Goal: Use online tool/utility: Use online tool/utility

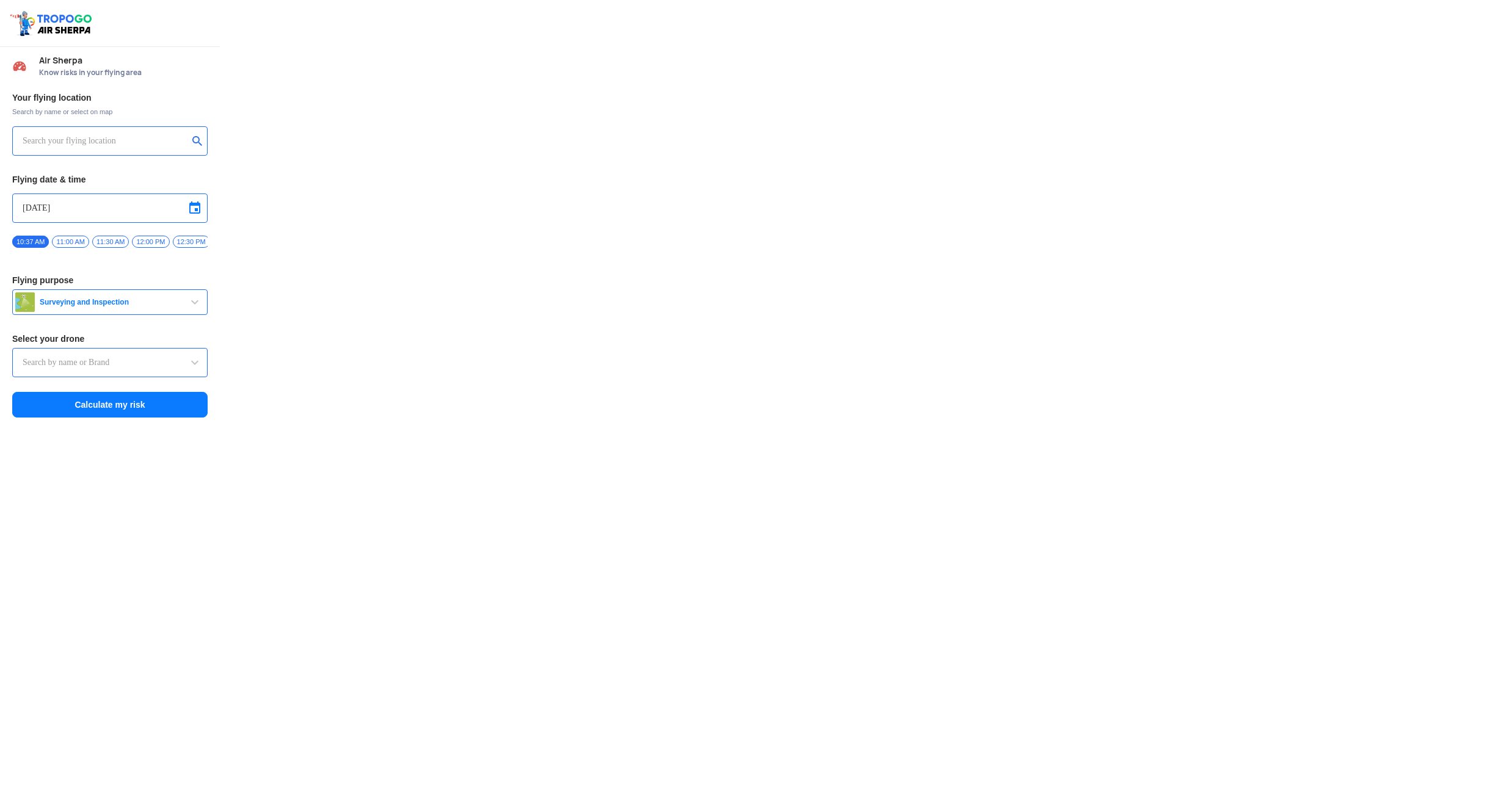
type input "Switch UAV"
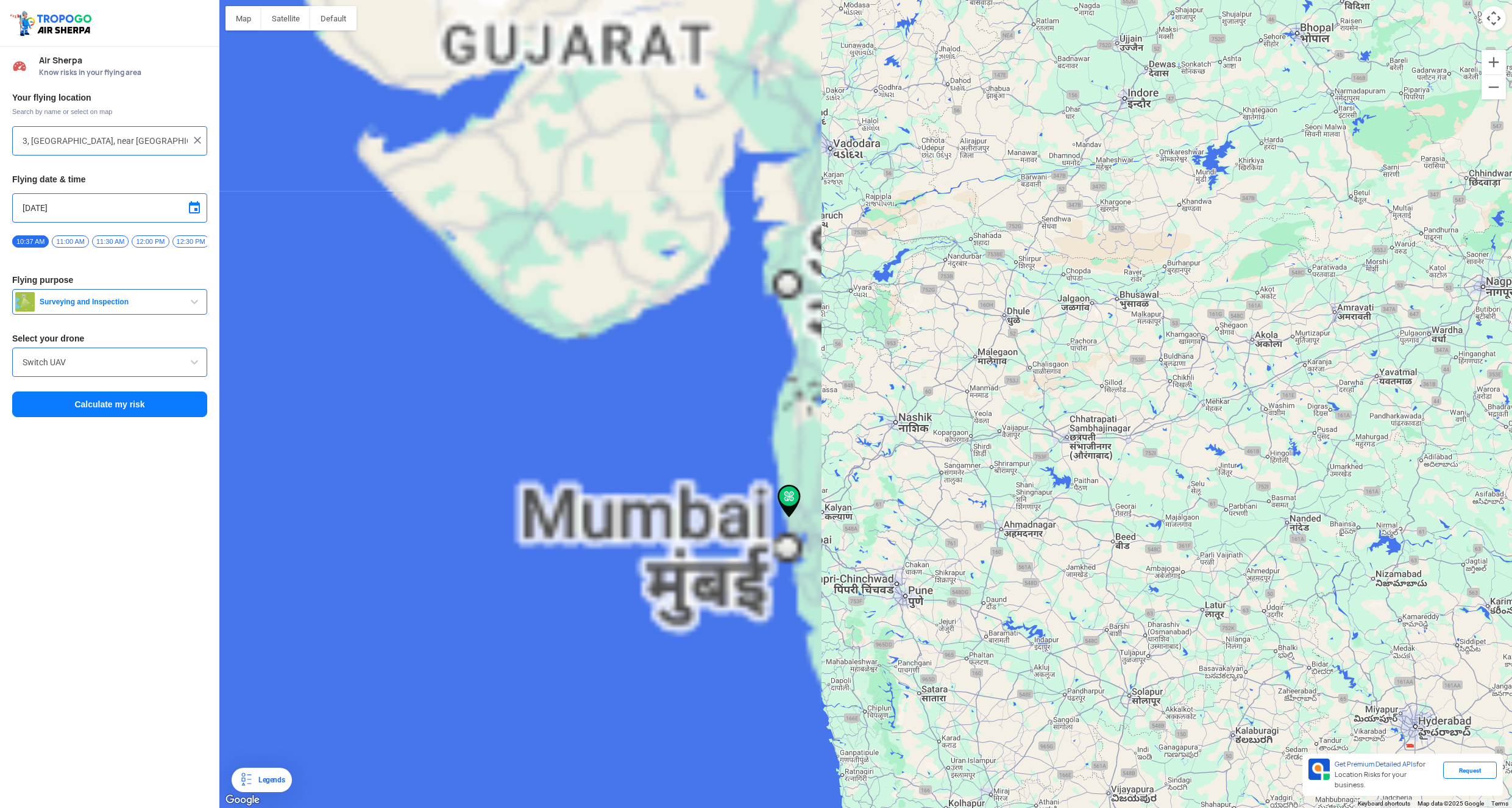
drag, startPoint x: 551, startPoint y: 532, endPoint x: 1222, endPoint y: 455, distance: 675.4
click at [1237, 454] on div at bounding box center [866, 404] width 1293 height 808
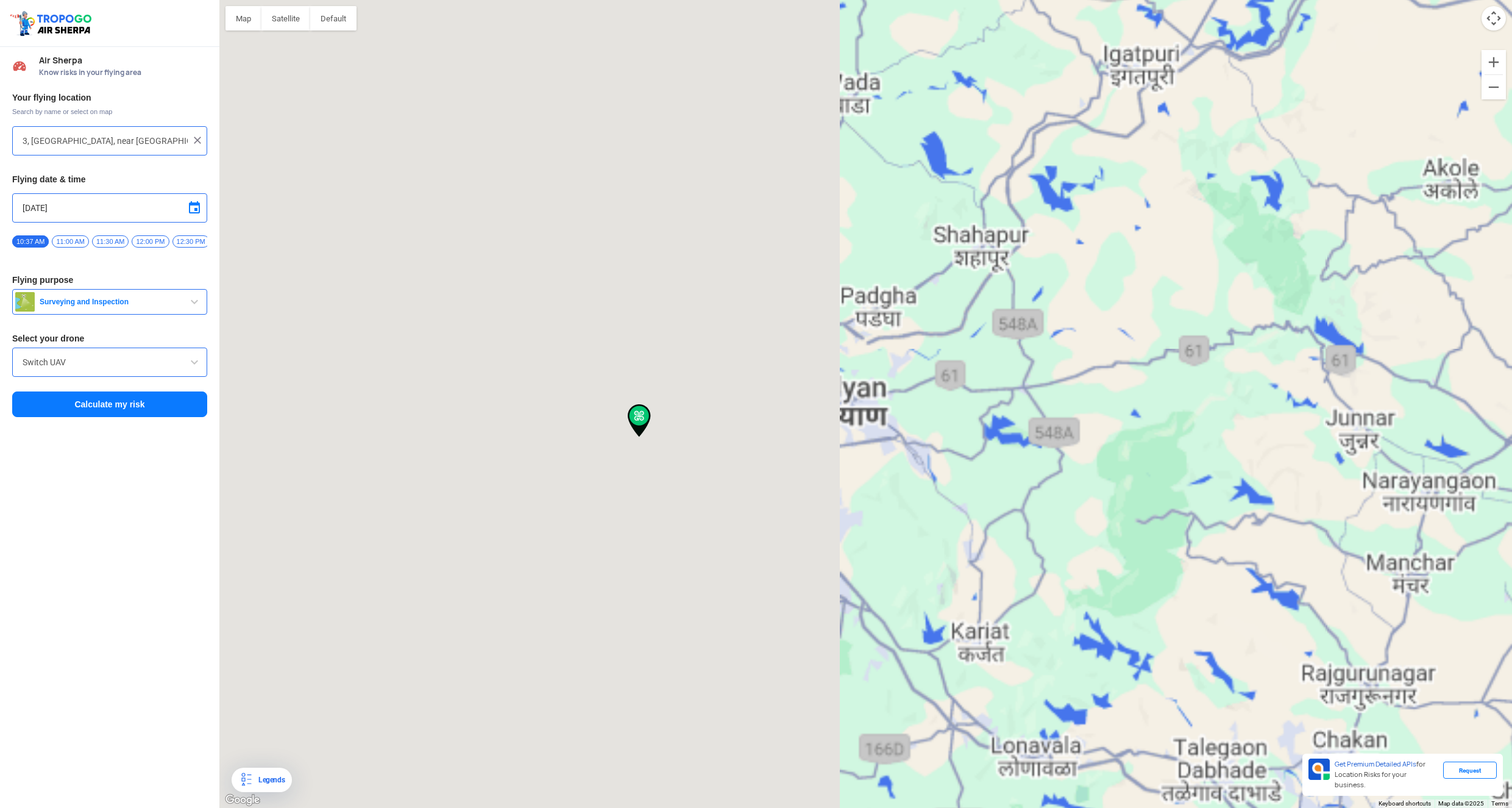
drag, startPoint x: 801, startPoint y: 507, endPoint x: 1432, endPoint y: 453, distance: 633.3
click at [1432, 453] on div at bounding box center [866, 404] width 1293 height 808
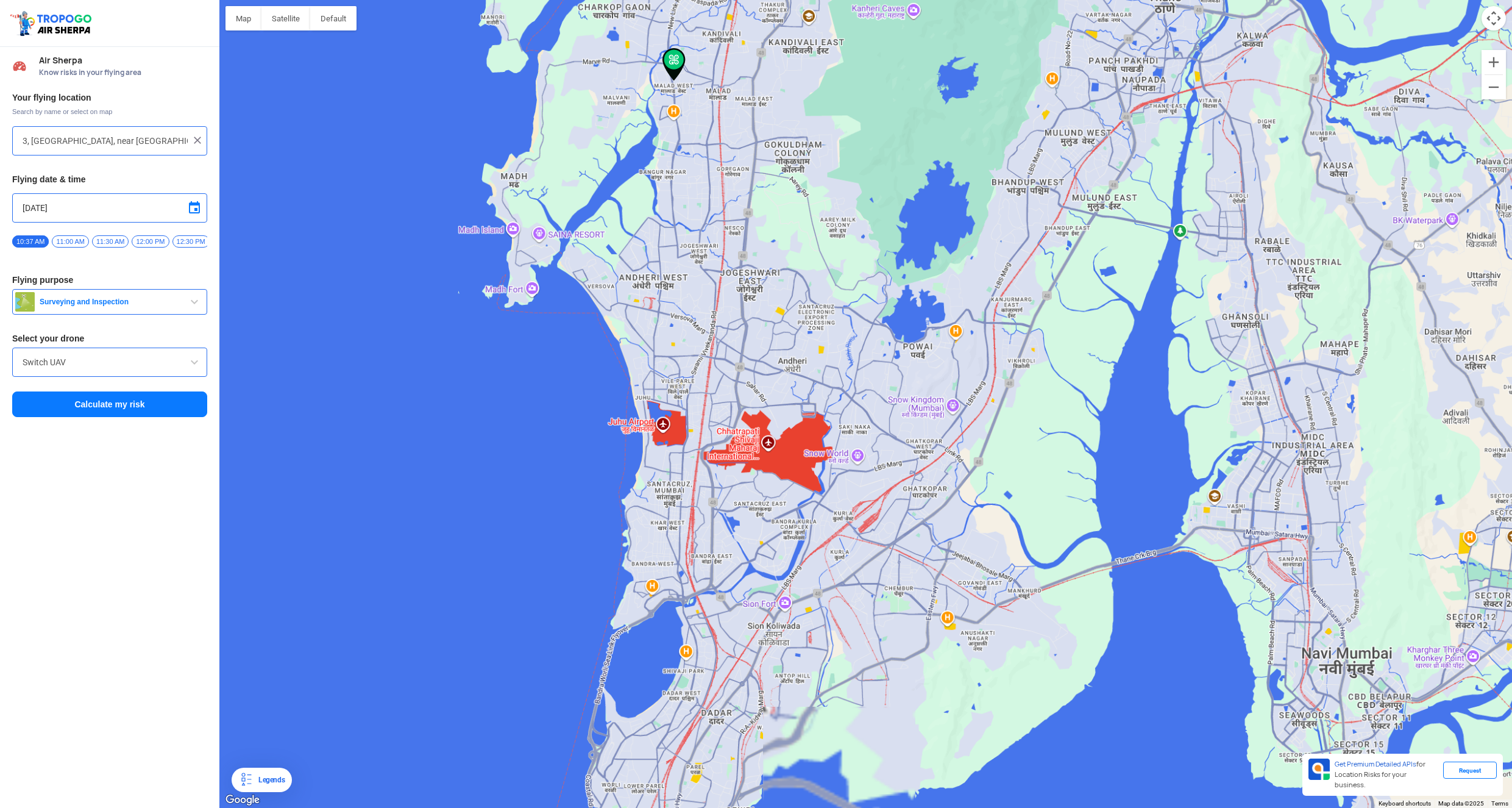
drag, startPoint x: 631, startPoint y: 479, endPoint x: 773, endPoint y: 320, distance: 213.2
click at [773, 320] on div at bounding box center [866, 404] width 1293 height 808
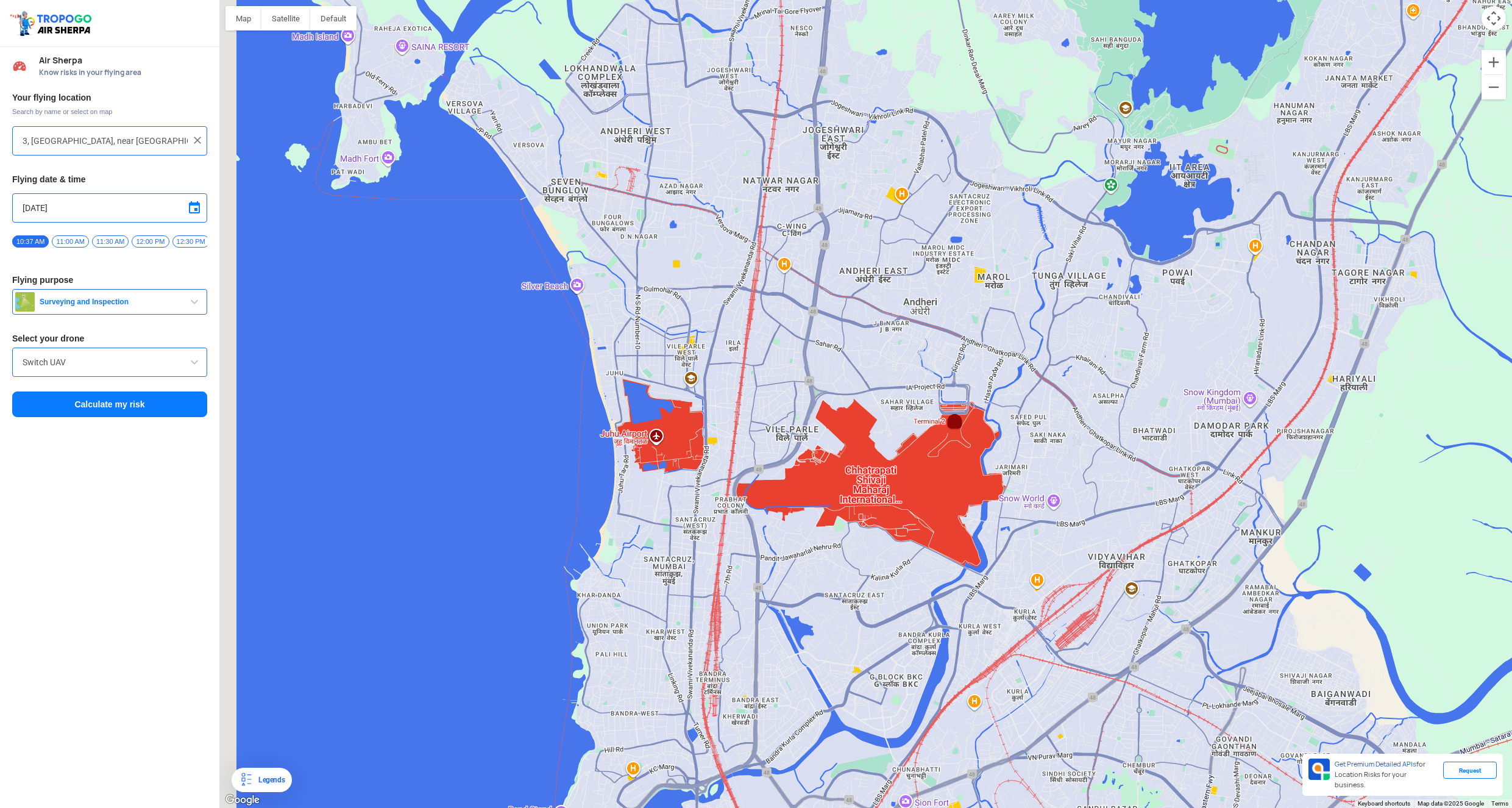
drag, startPoint x: 773, startPoint y: 320, endPoint x: 888, endPoint y: 215, distance: 155.7
click at [888, 215] on div at bounding box center [866, 404] width 1293 height 808
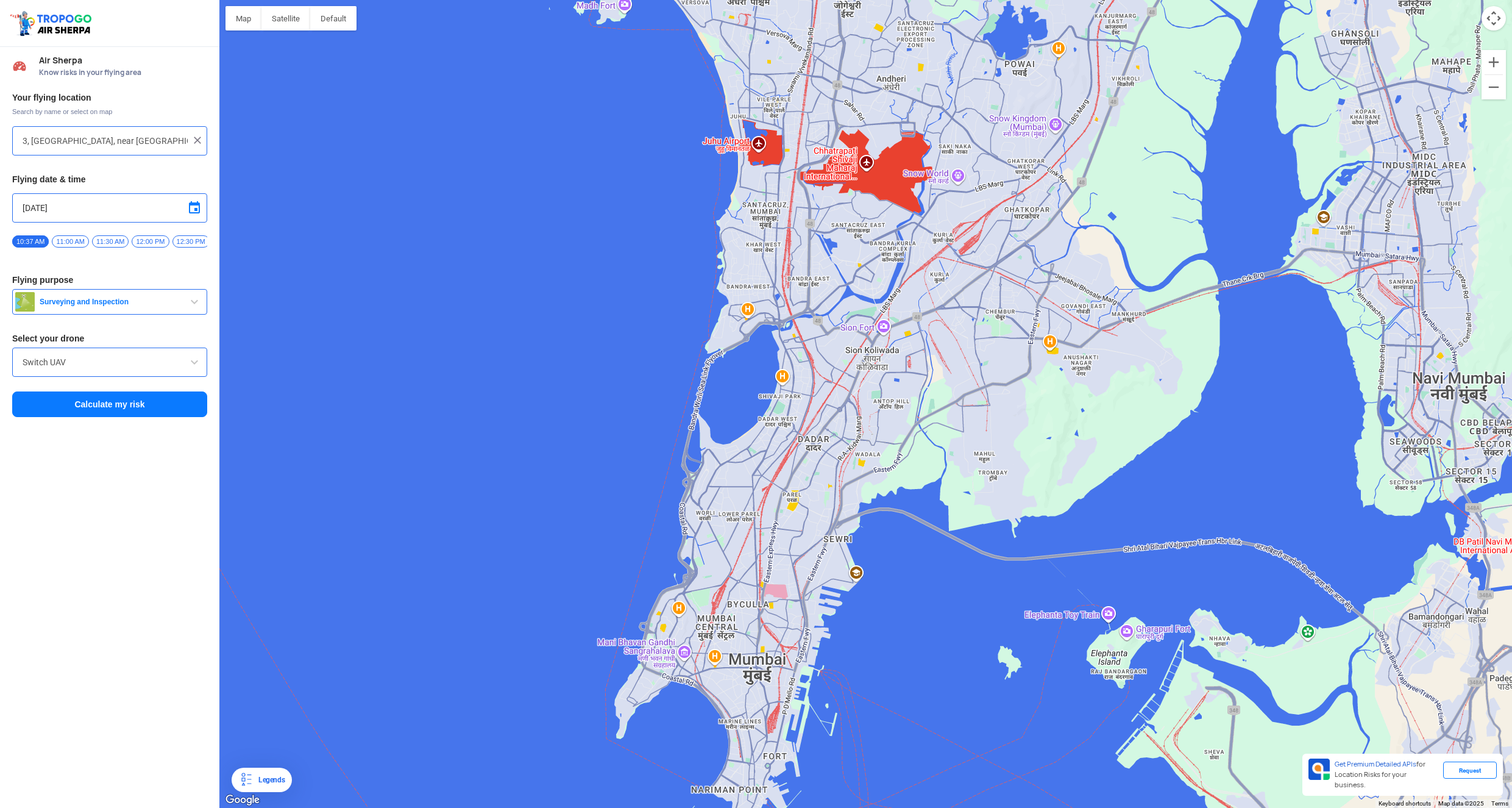
drag, startPoint x: 884, startPoint y: 389, endPoint x: 881, endPoint y: 187, distance: 202.0
click at [881, 187] on div at bounding box center [866, 404] width 1293 height 808
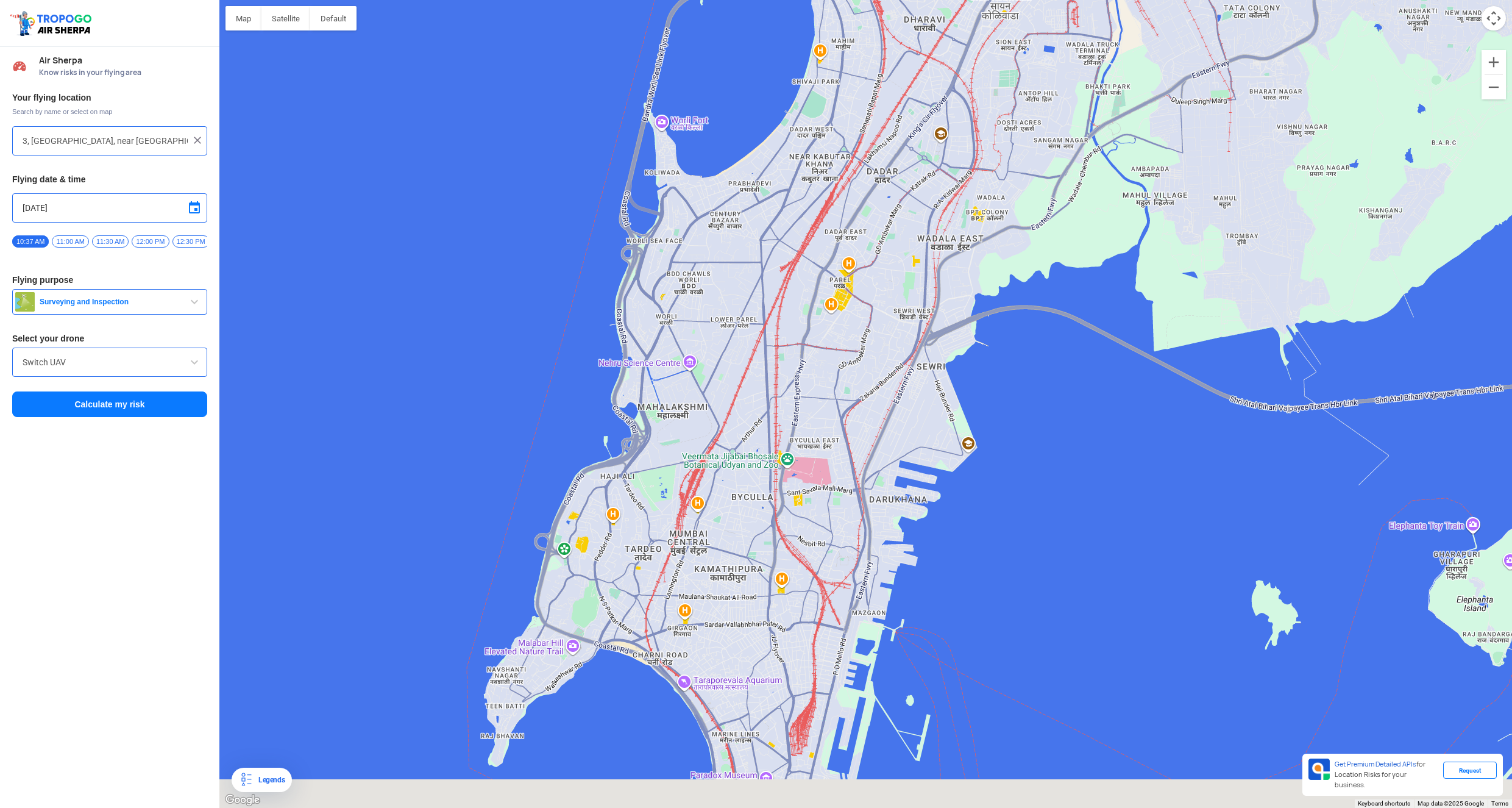
drag, startPoint x: 920, startPoint y: 552, endPoint x: 914, endPoint y: 381, distance: 171.1
click at [914, 381] on div at bounding box center [866, 404] width 1293 height 808
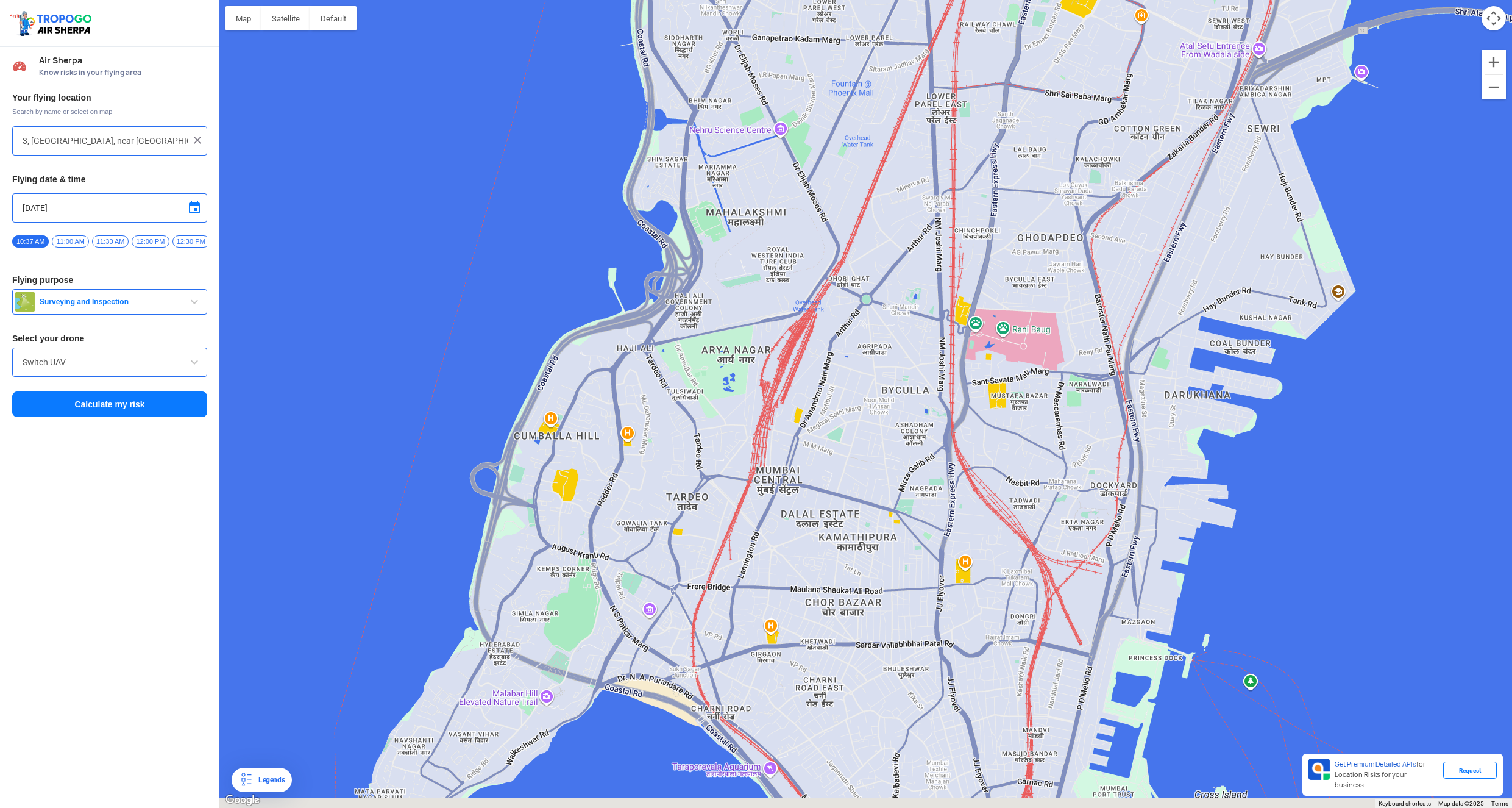
drag, startPoint x: 926, startPoint y: 489, endPoint x: 1176, endPoint y: 378, distance: 273.5
click at [1176, 378] on div at bounding box center [866, 404] width 1293 height 808
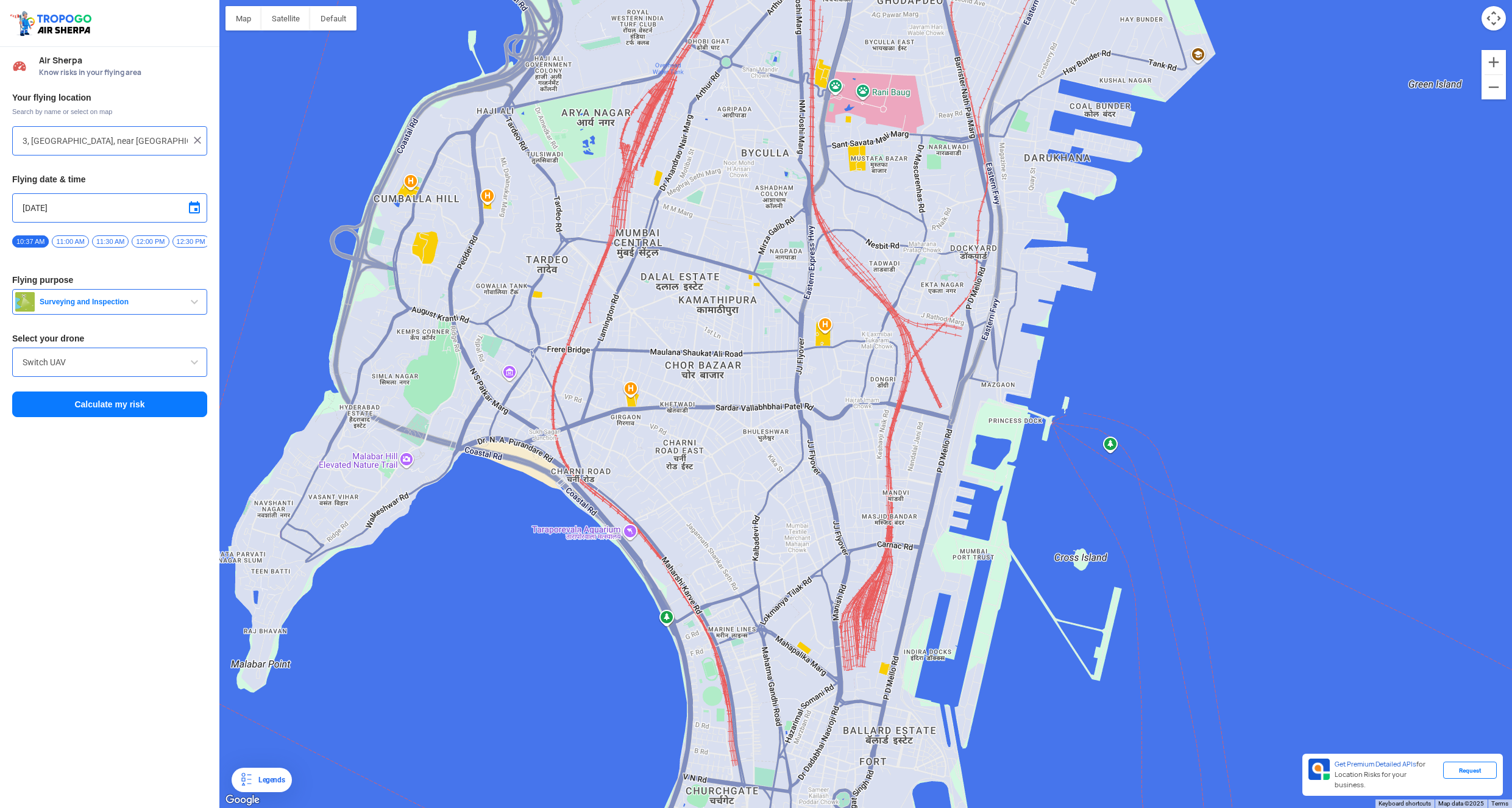
drag, startPoint x: 1168, startPoint y: 442, endPoint x: 1035, endPoint y: 209, distance: 268.3
click at [1035, 209] on div at bounding box center [866, 404] width 1293 height 808
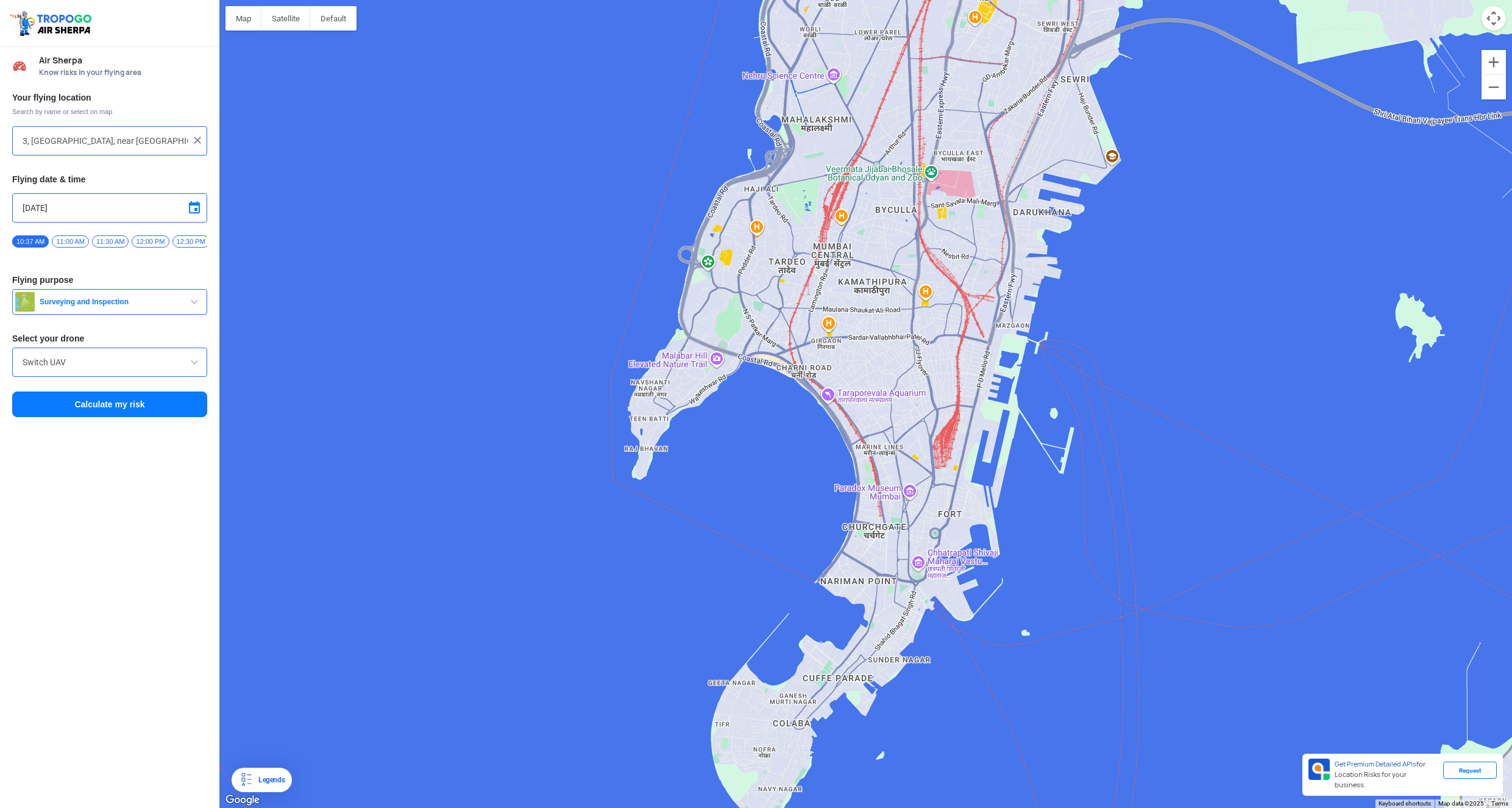
click at [658, 424] on div at bounding box center [866, 404] width 1293 height 808
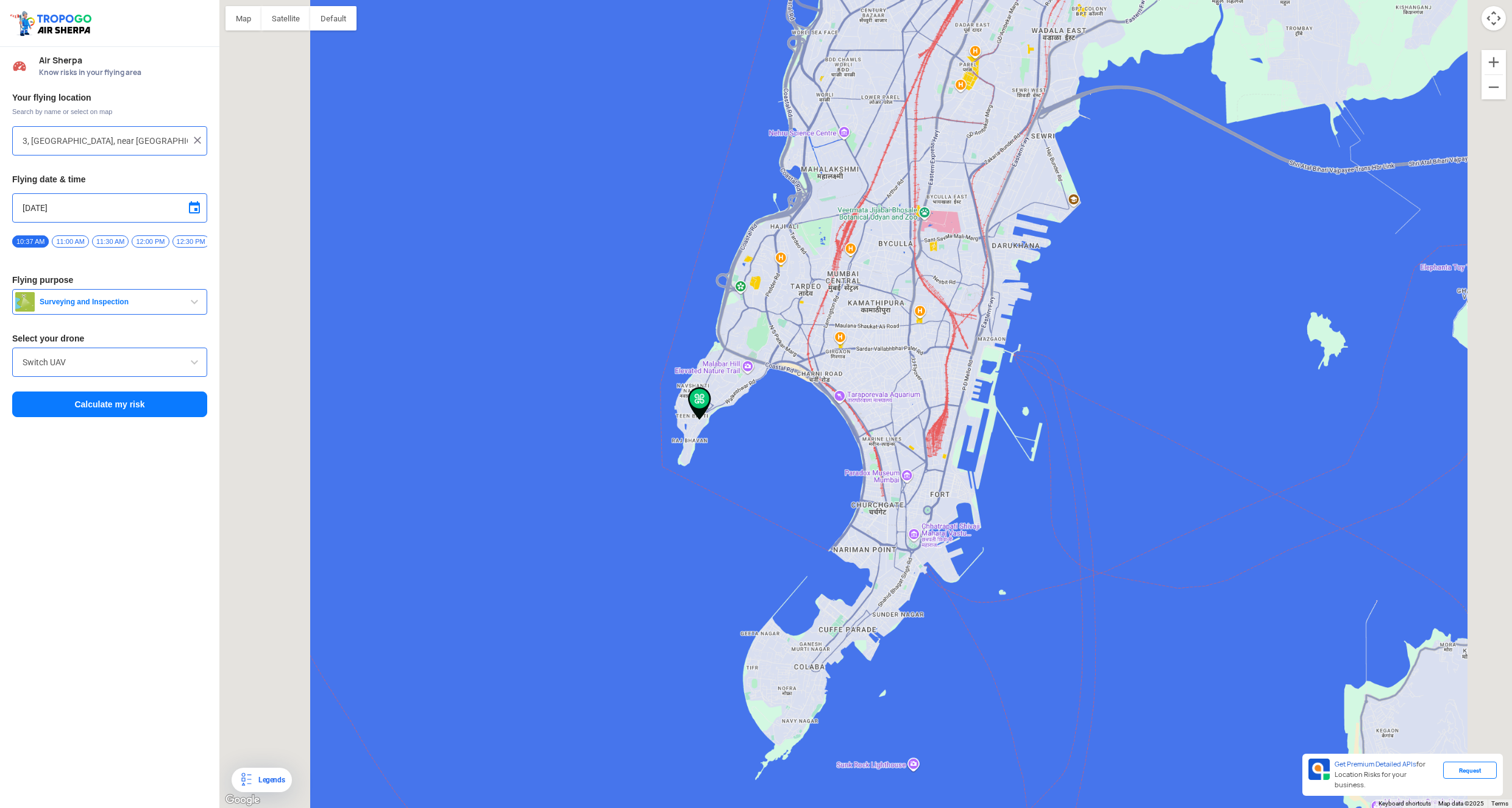
type input "Walkeshwar, [PERSON_NAME], [GEOGRAPHIC_DATA], [GEOGRAPHIC_DATA], [GEOGRAPHIC_DA…"
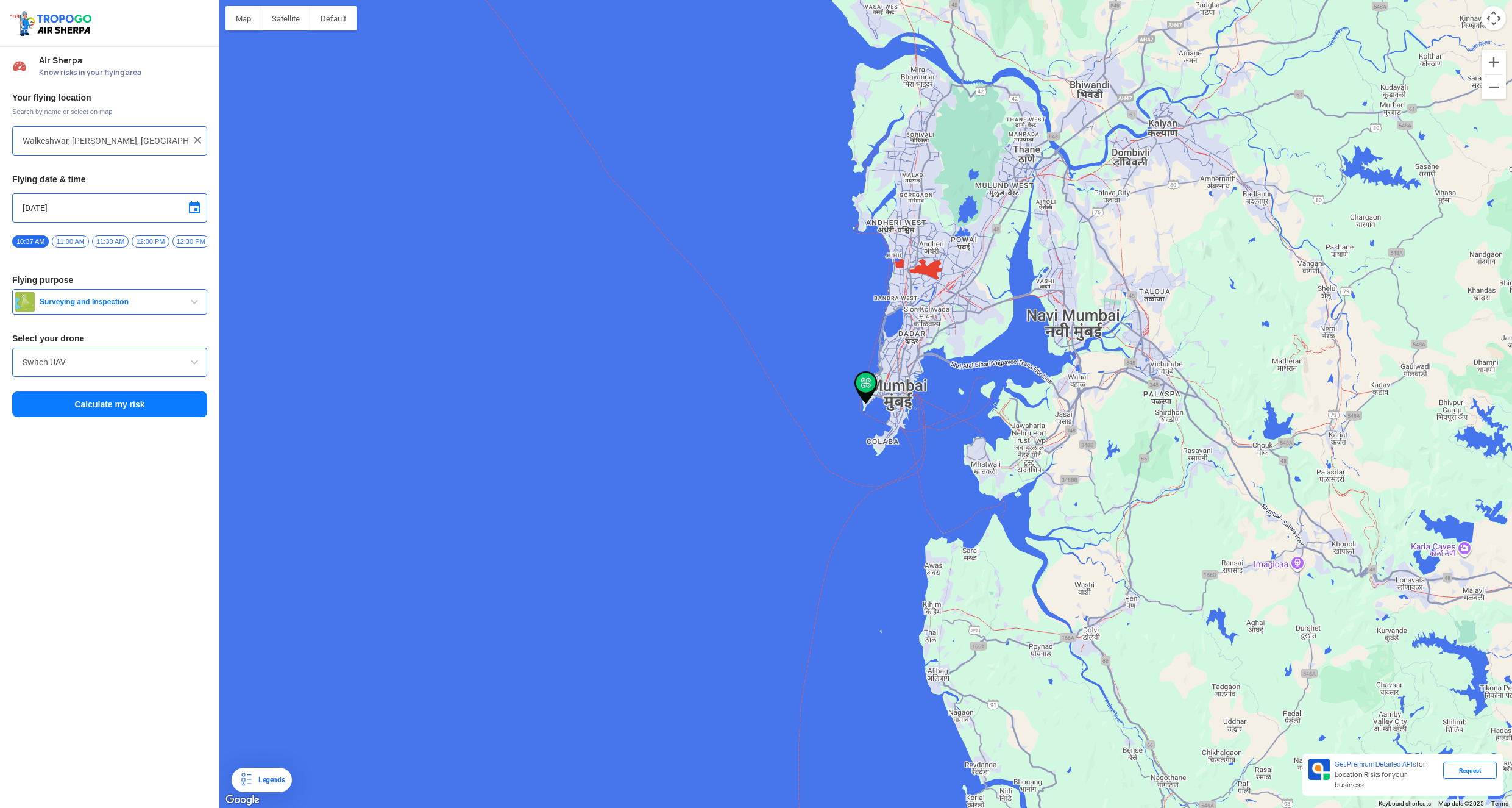
click at [865, 377] on img at bounding box center [866, 387] width 23 height 33
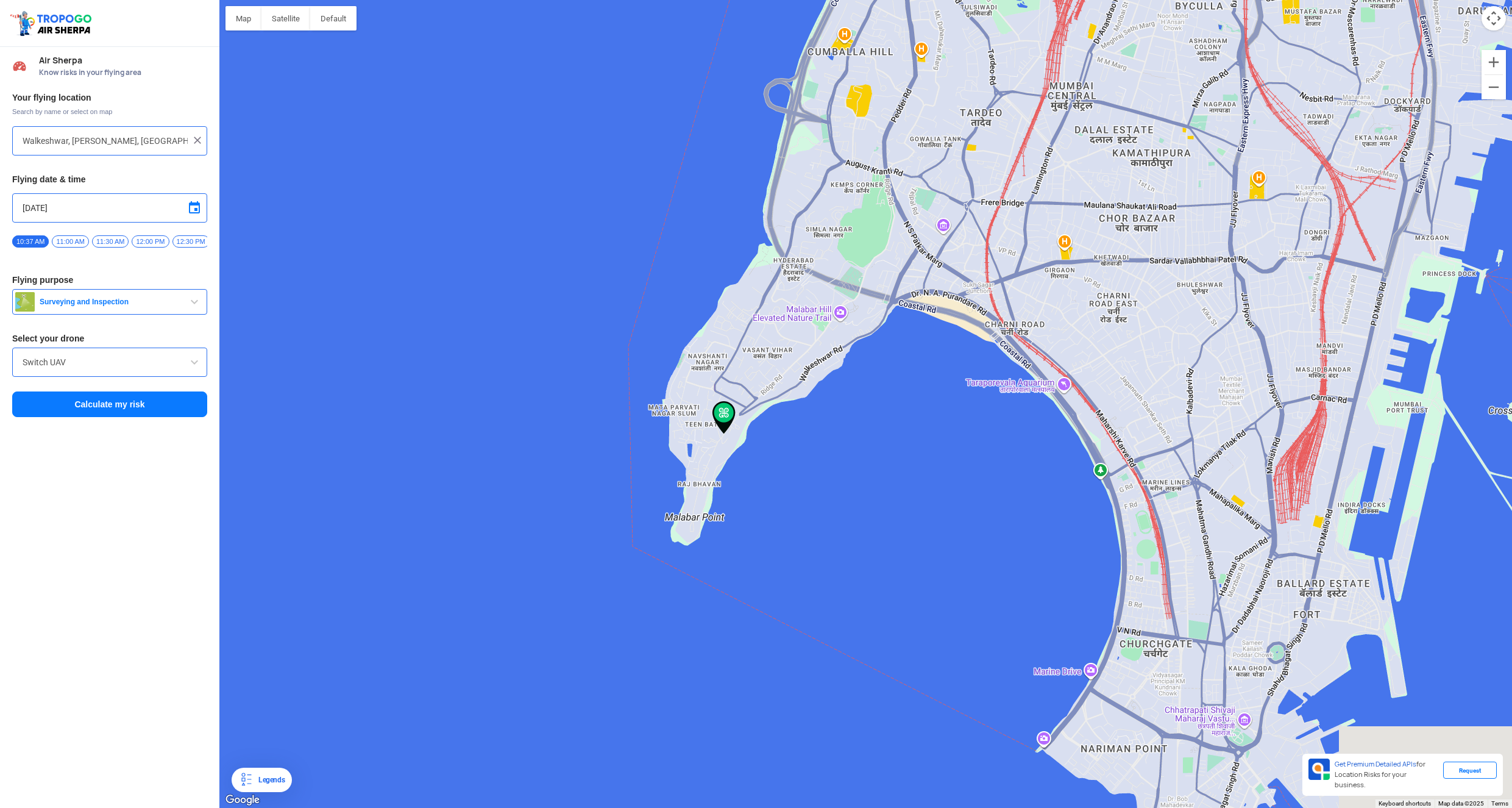
drag, startPoint x: 1137, startPoint y: 422, endPoint x: 874, endPoint y: 475, distance: 268.3
click at [874, 475] on div at bounding box center [866, 404] width 1293 height 808
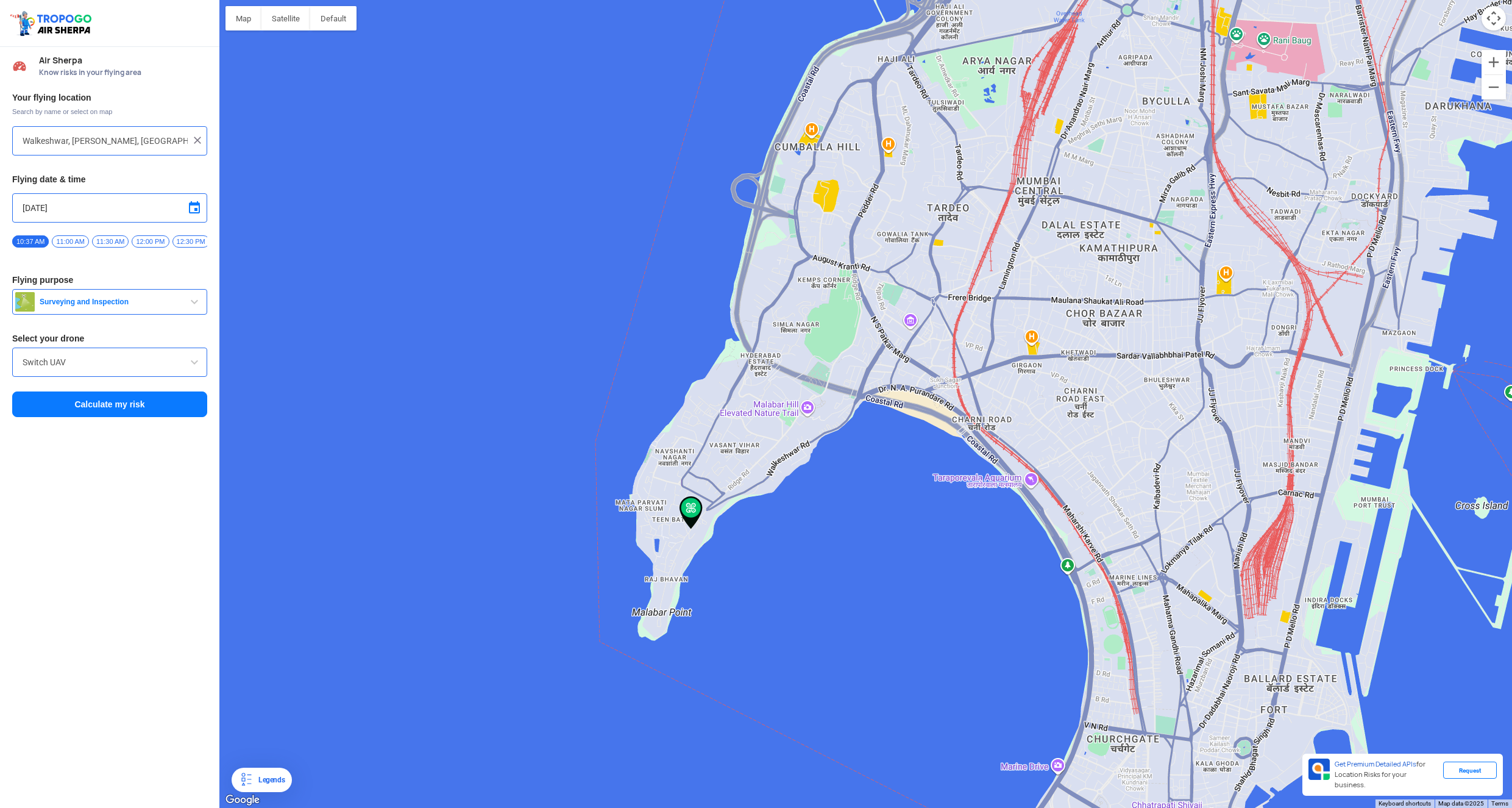
drag, startPoint x: 478, startPoint y: 414, endPoint x: 450, endPoint y: 487, distance: 78.2
click at [450, 487] on div at bounding box center [866, 404] width 1293 height 808
click at [104, 412] on button "Calculate my risk" at bounding box center [110, 404] width 195 height 26
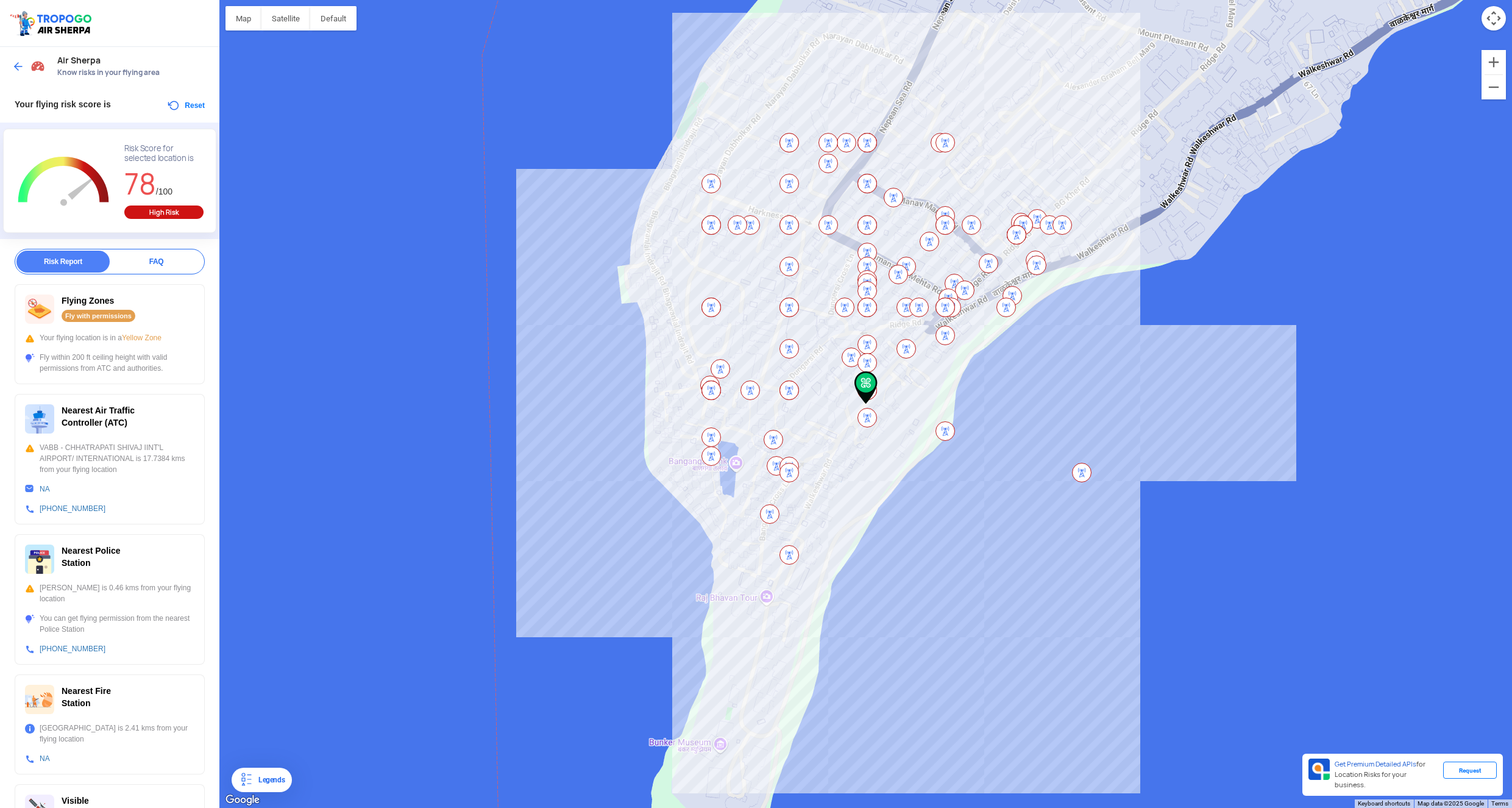
click at [1203, 81] on div at bounding box center [866, 404] width 1293 height 808
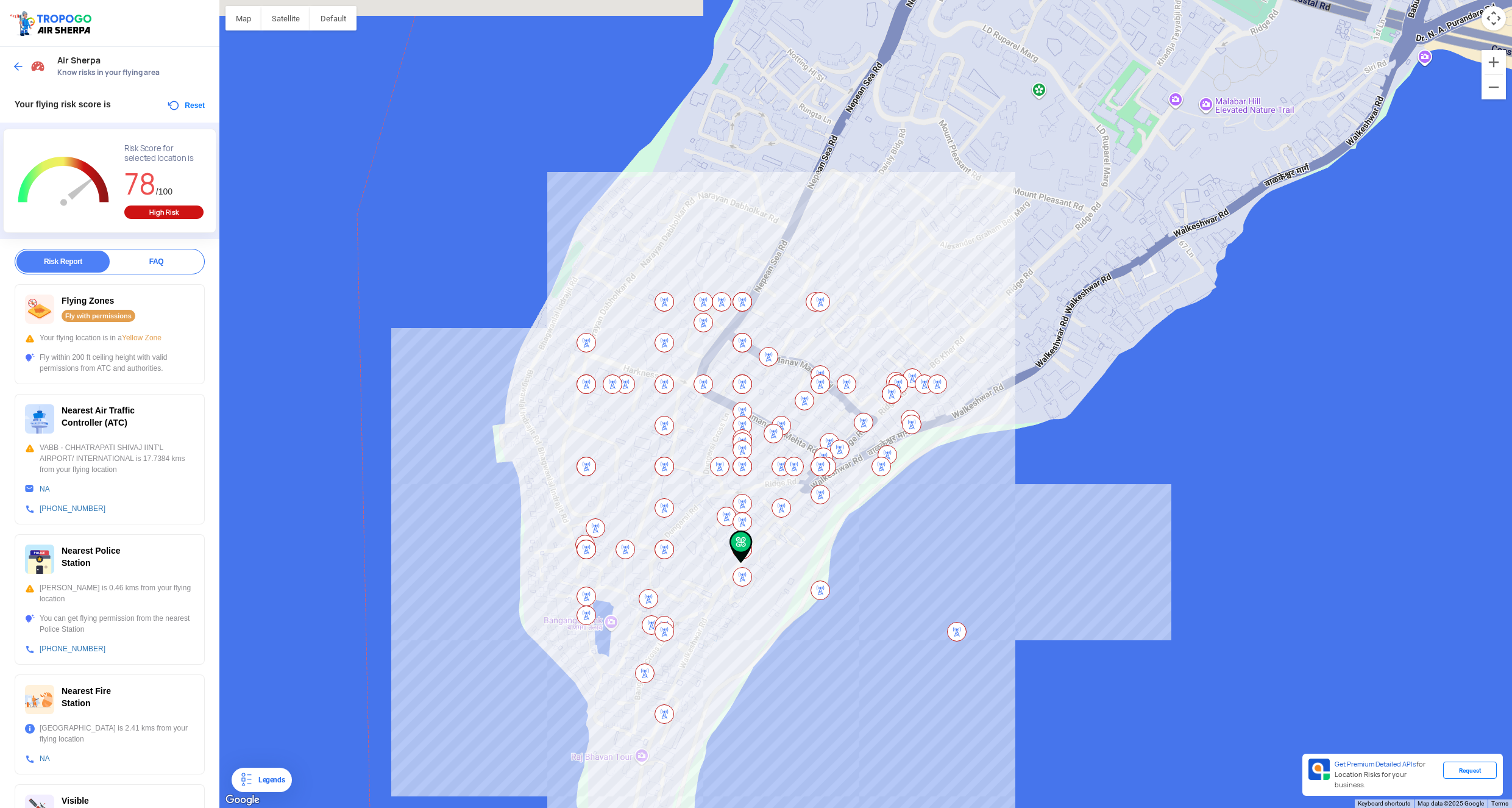
drag, startPoint x: 1057, startPoint y: 176, endPoint x: 912, endPoint y: 366, distance: 239.0
click at [912, 366] on div at bounding box center [866, 404] width 1293 height 808
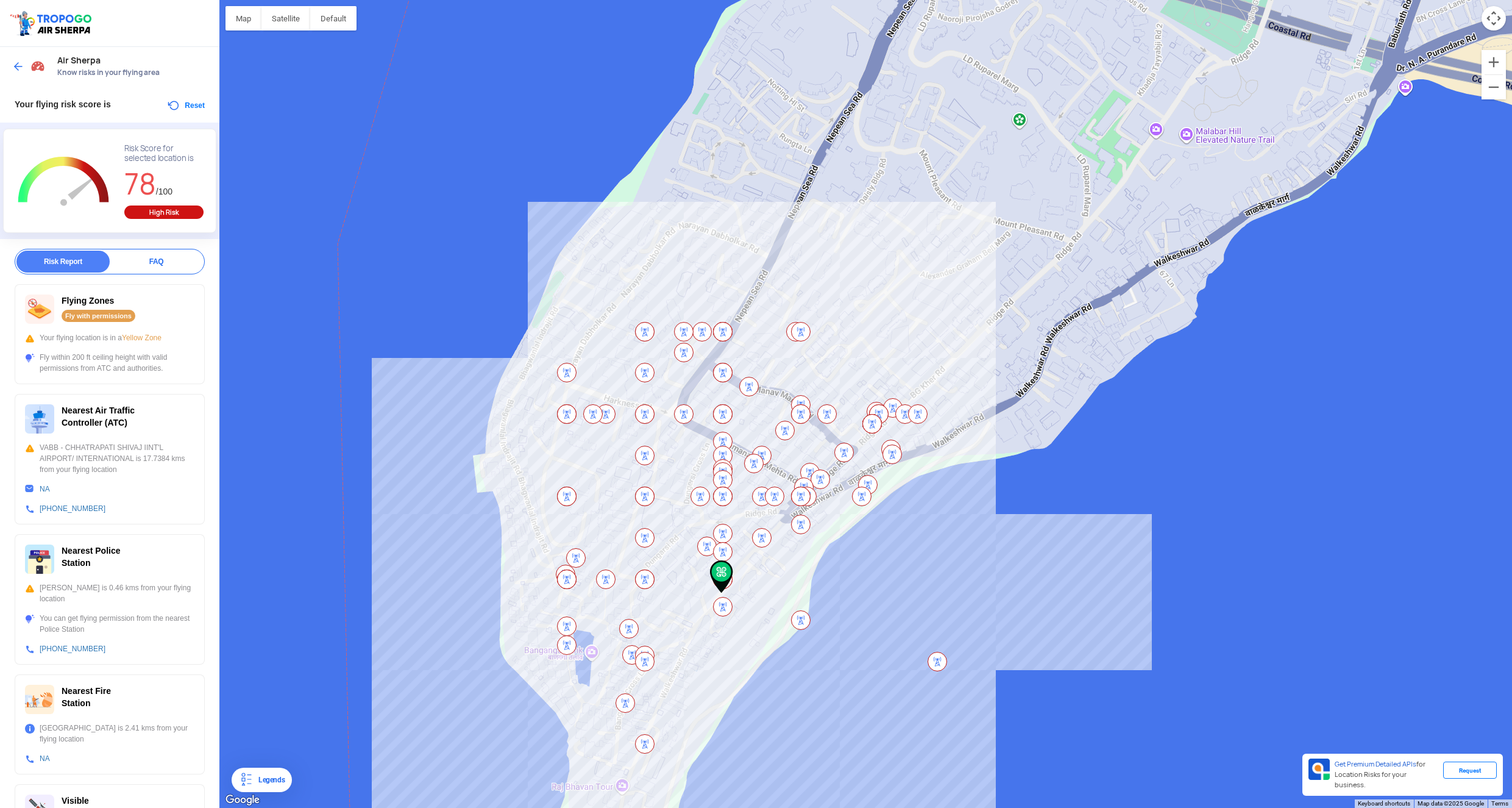
click at [804, 331] on img at bounding box center [800, 331] width 20 height 20
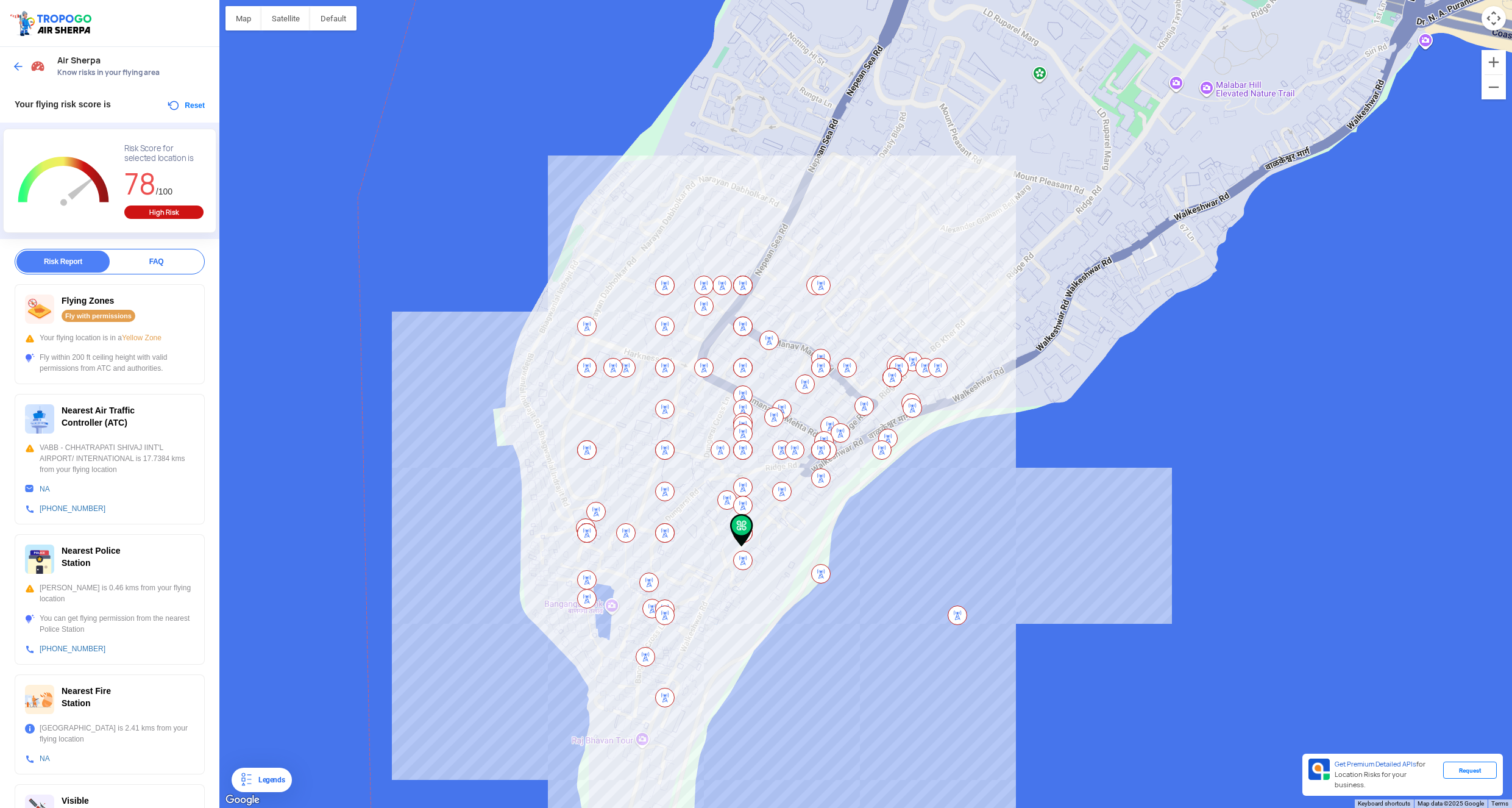
drag, startPoint x: 724, startPoint y: 576, endPoint x: 745, endPoint y: 529, distance: 51.5
click at [745, 529] on img at bounding box center [742, 530] width 23 height 33
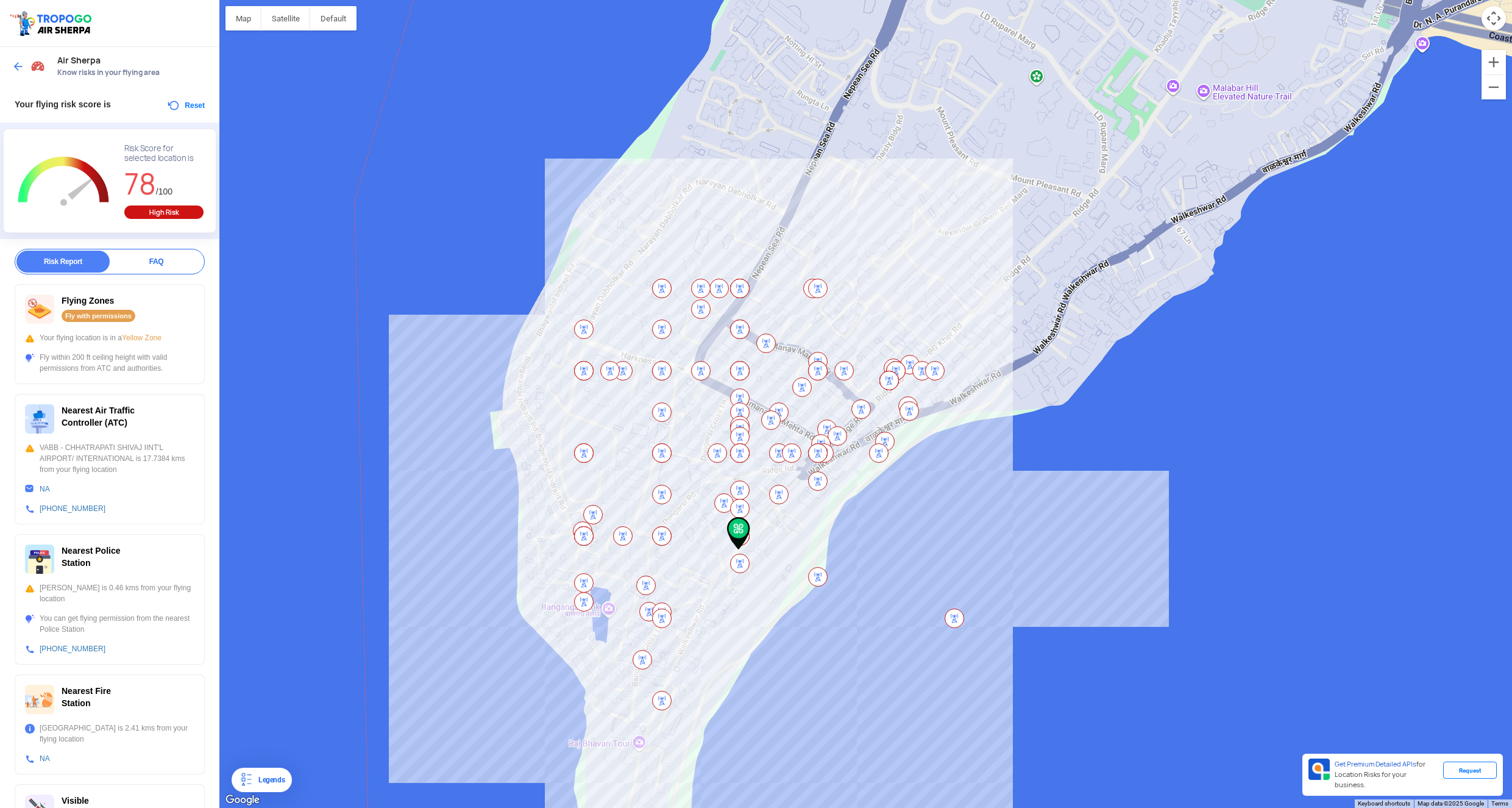
click at [1016, 353] on div at bounding box center [866, 404] width 1293 height 808
click at [954, 610] on img at bounding box center [954, 618] width 20 height 20
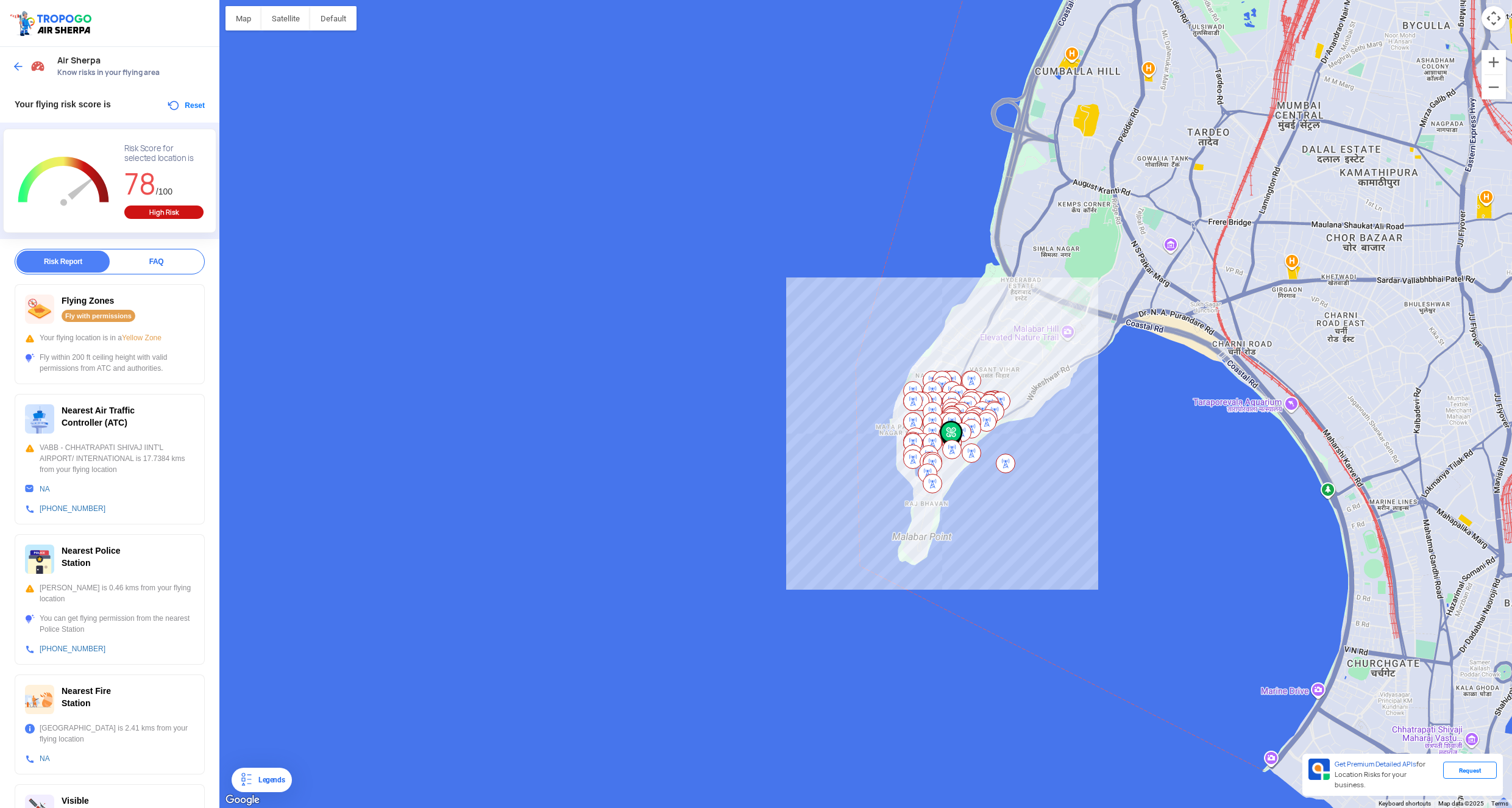
click at [1017, 393] on div at bounding box center [866, 404] width 1293 height 808
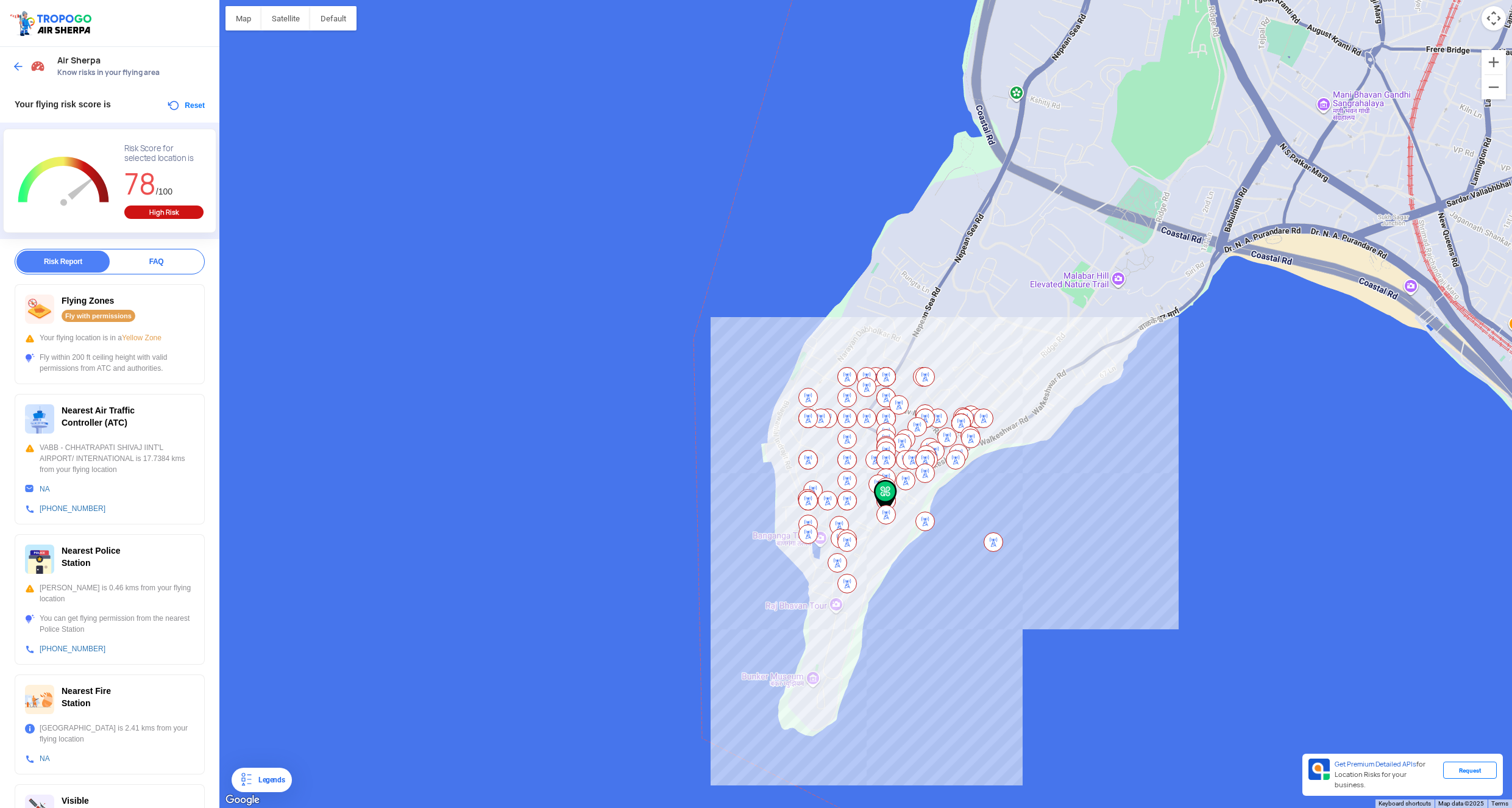
click at [190, 106] on button "Reset" at bounding box center [185, 106] width 38 height 15
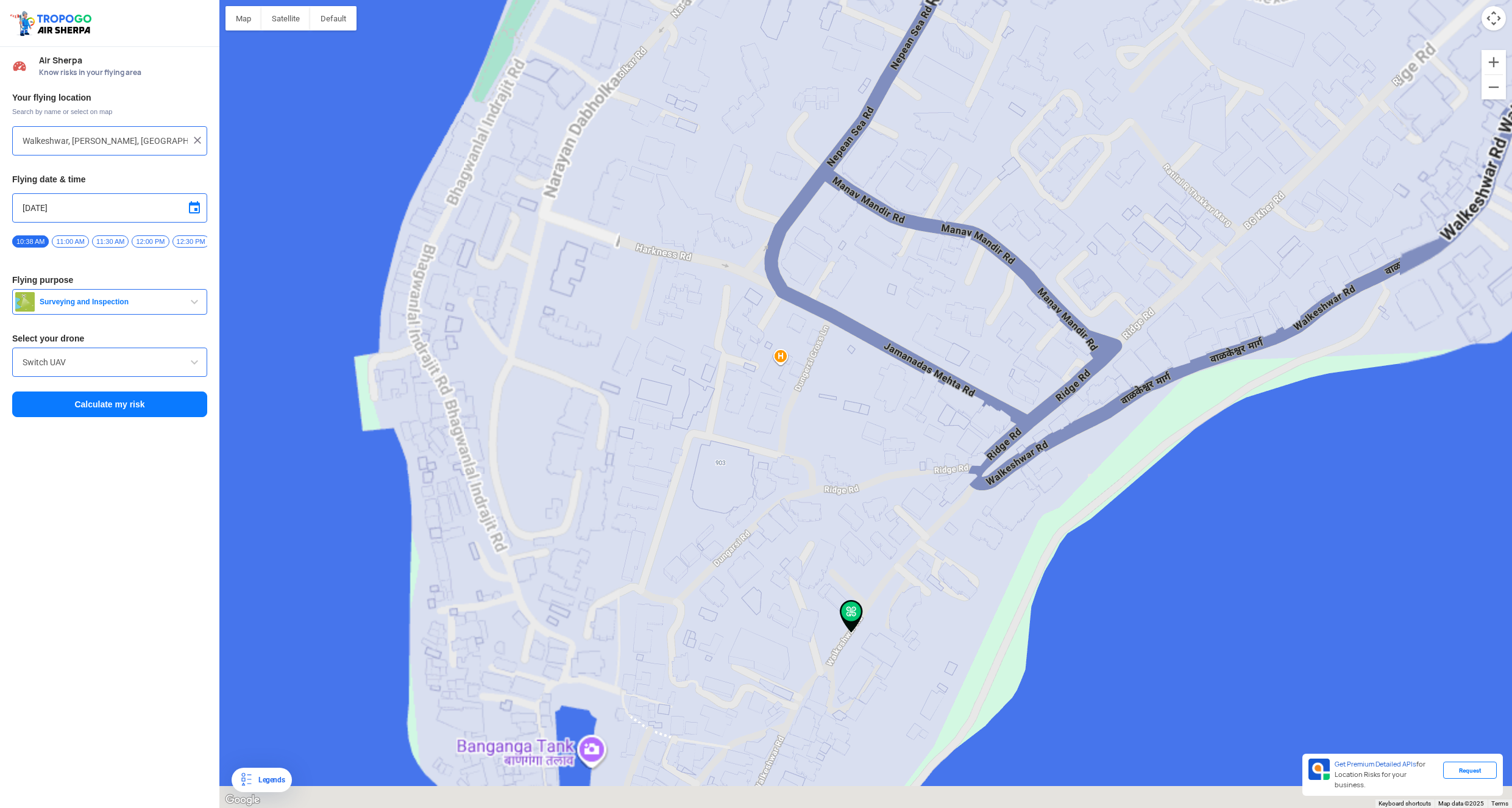
drag, startPoint x: 967, startPoint y: 449, endPoint x: 1056, endPoint y: 316, distance: 160.0
click at [1056, 316] on div at bounding box center [866, 404] width 1293 height 808
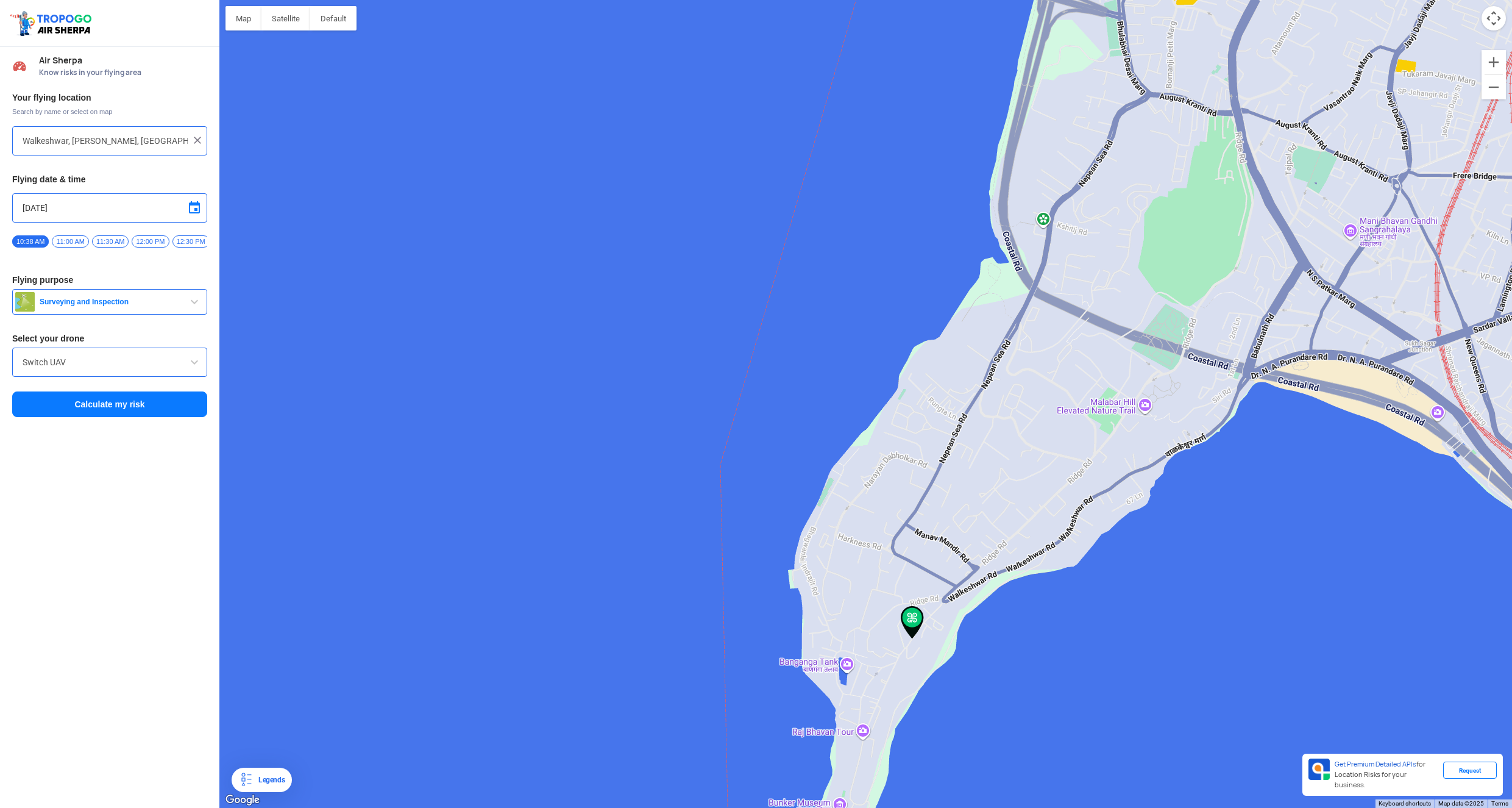
drag, startPoint x: 991, startPoint y: 333, endPoint x: 944, endPoint y: 502, distance: 175.4
click at [944, 502] on div at bounding box center [866, 404] width 1293 height 808
click at [900, 487] on div at bounding box center [866, 404] width 1293 height 808
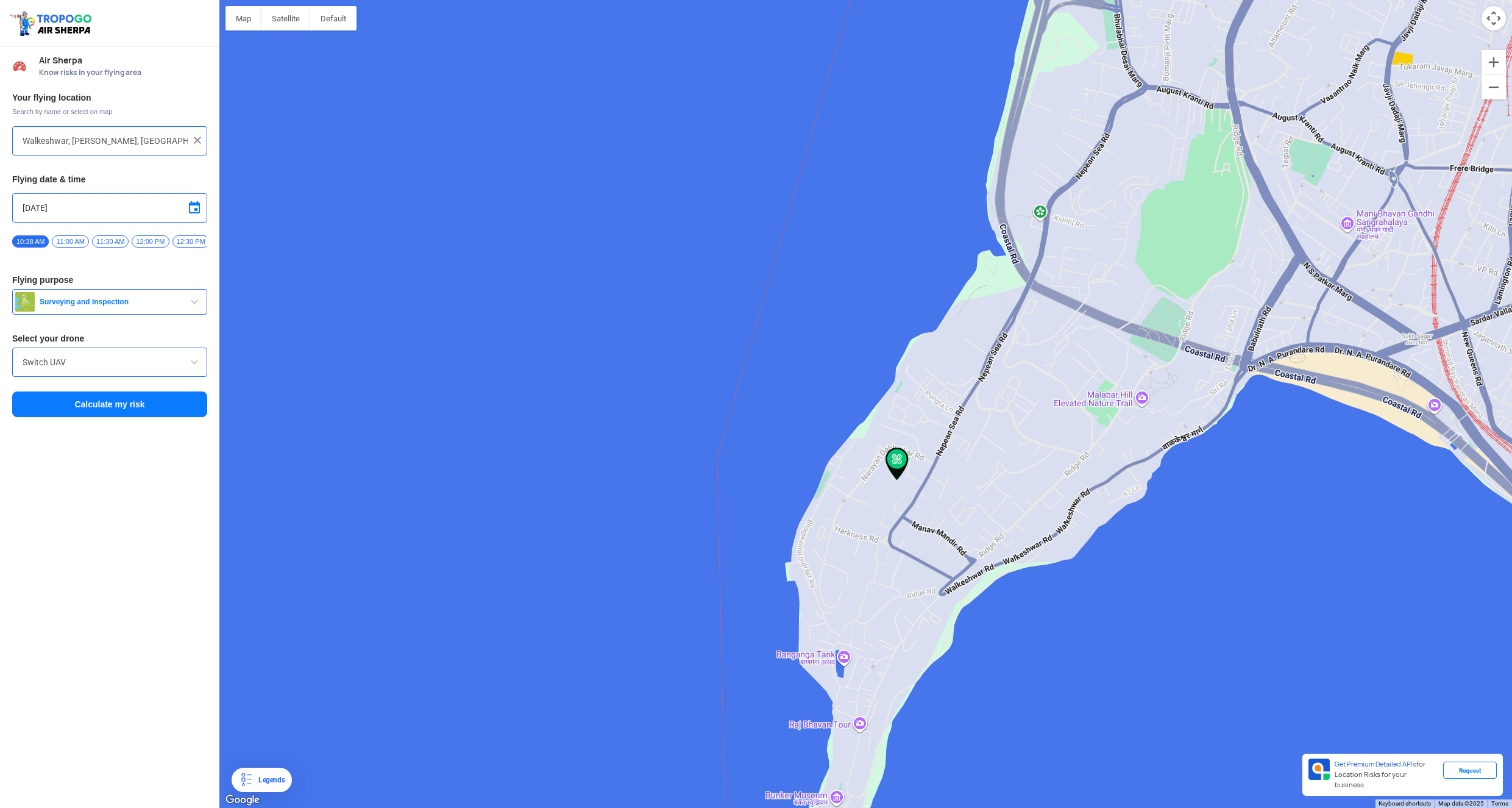
type input "[STREET_ADDRESS][PERSON_NAME][PERSON_NAME]"
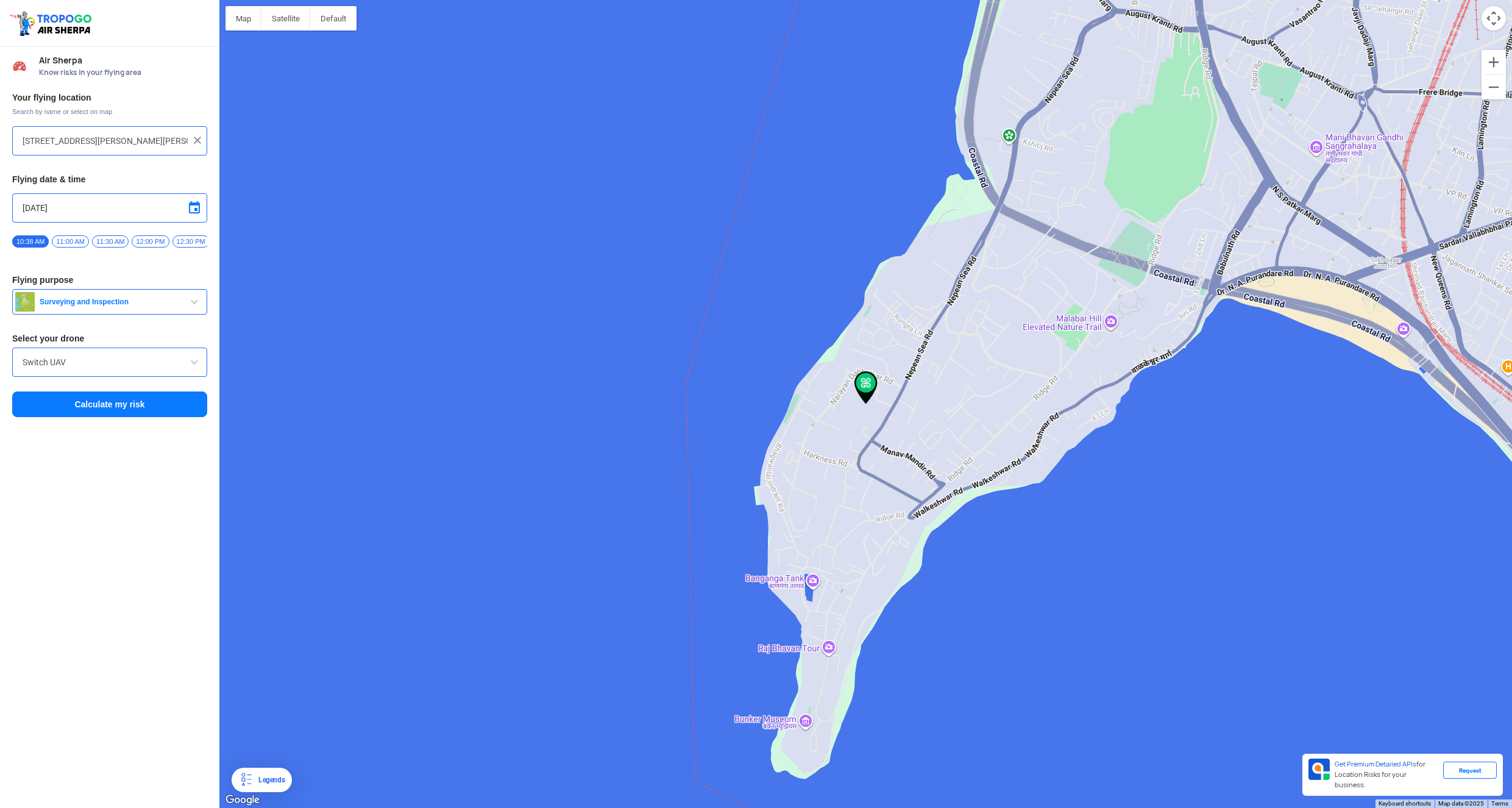
click at [139, 415] on button "Calculate my risk" at bounding box center [110, 404] width 195 height 26
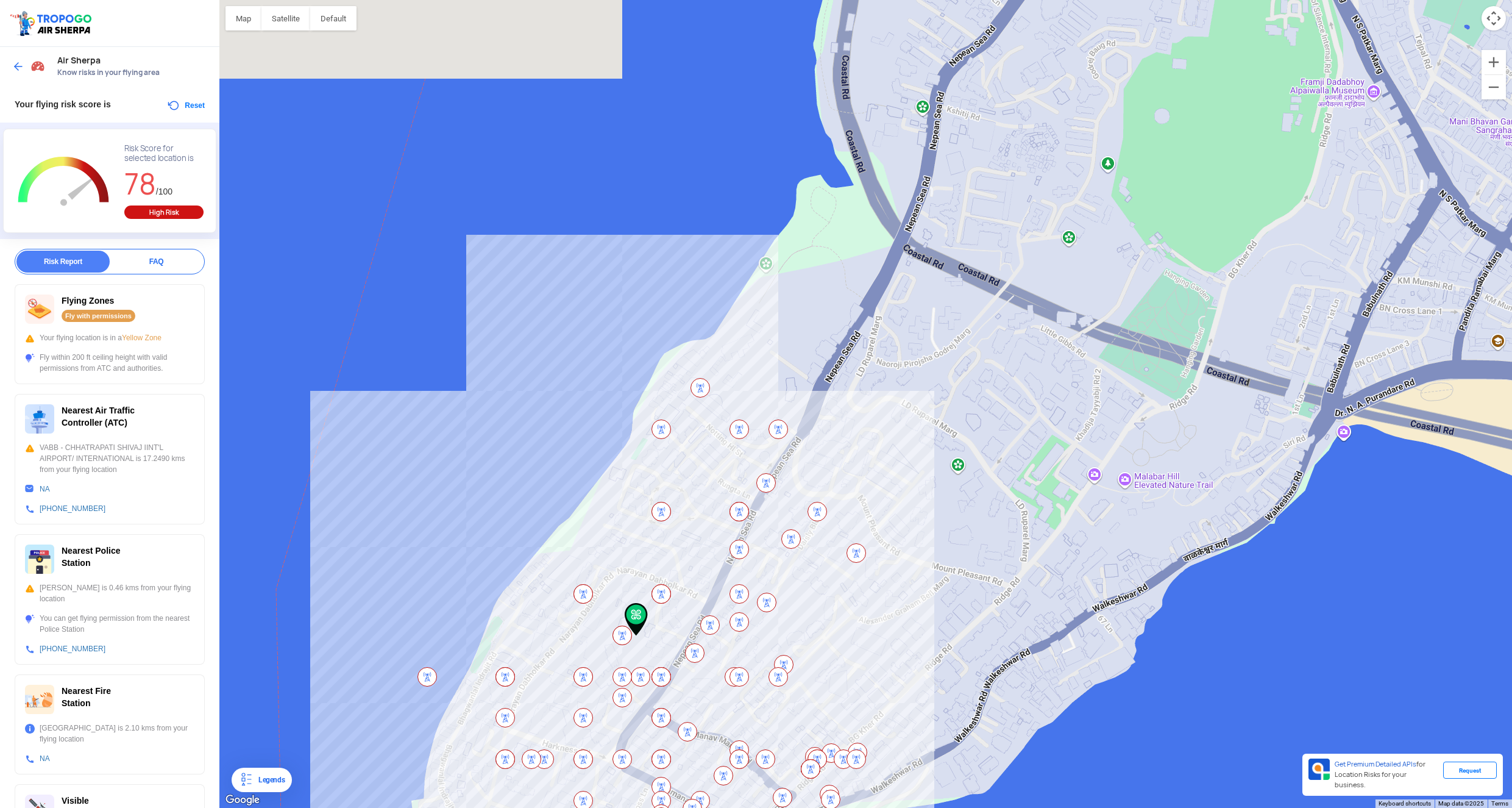
drag, startPoint x: 881, startPoint y: 431, endPoint x: 695, endPoint y: 623, distance: 267.3
click at [695, 623] on div at bounding box center [866, 404] width 1293 height 808
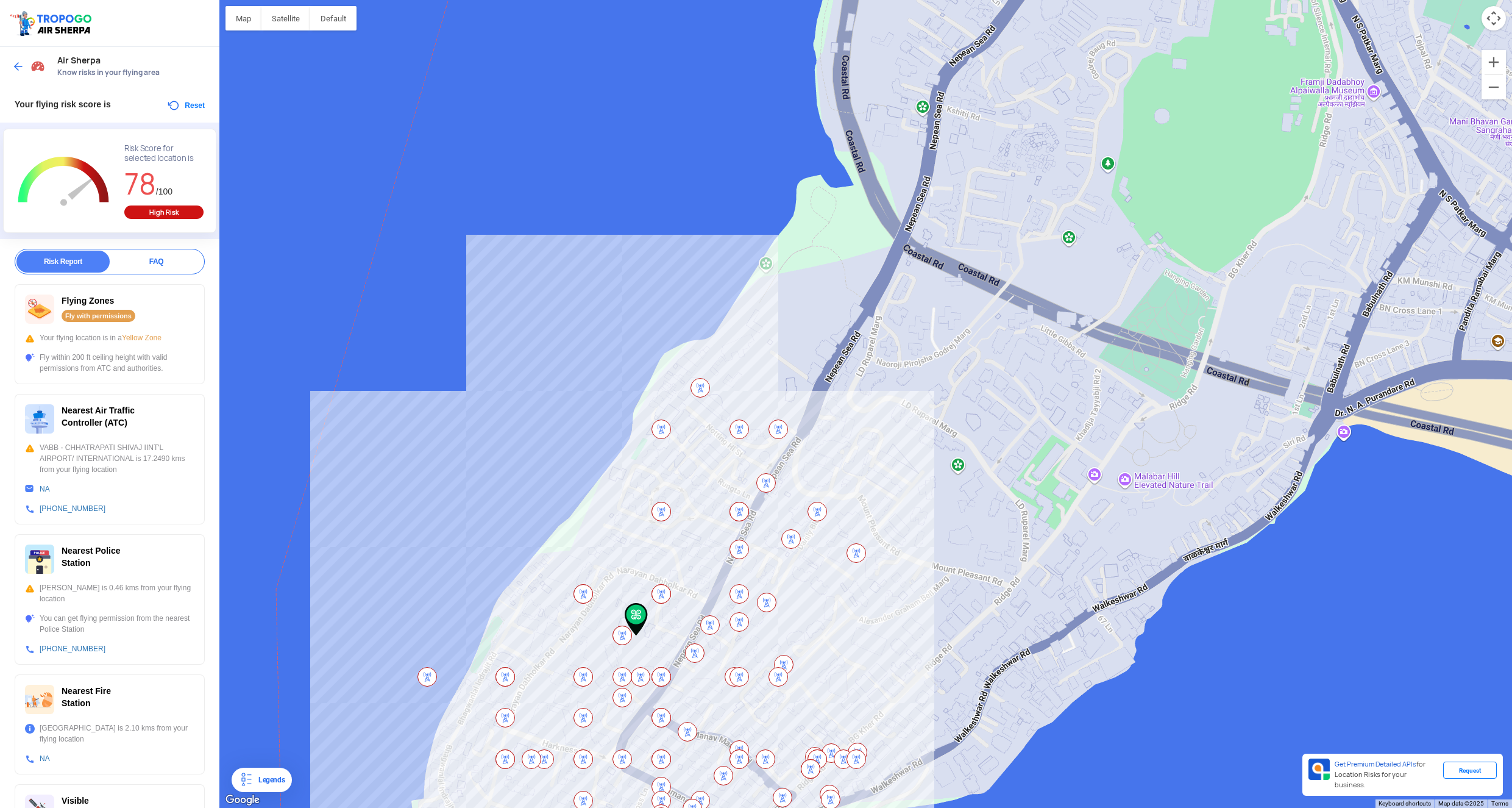
click at [181, 105] on button "Reset" at bounding box center [185, 106] width 38 height 15
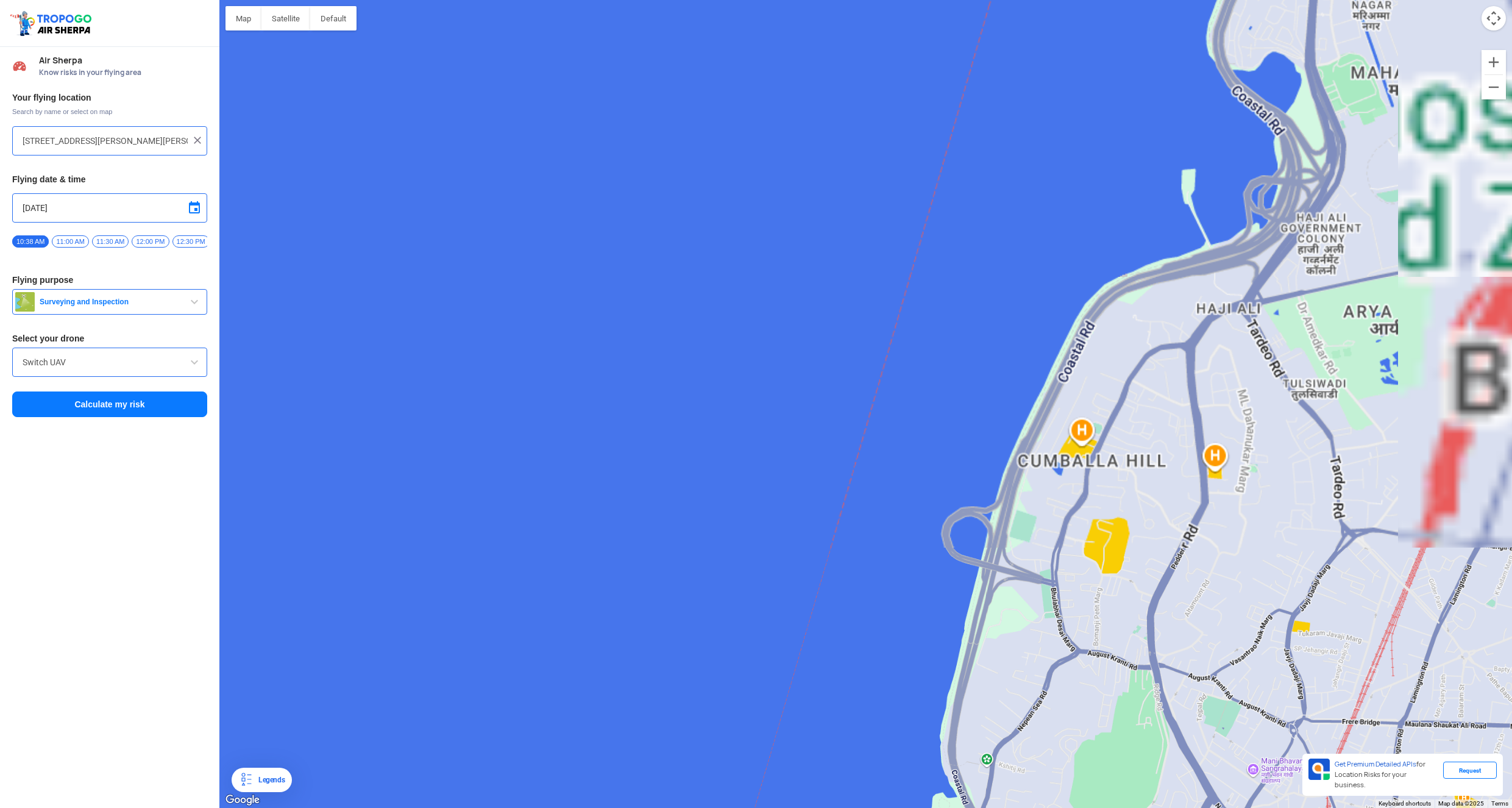
drag, startPoint x: 894, startPoint y: 440, endPoint x: 720, endPoint y: 240, distance: 265.1
click at [720, 240] on div at bounding box center [866, 404] width 1293 height 808
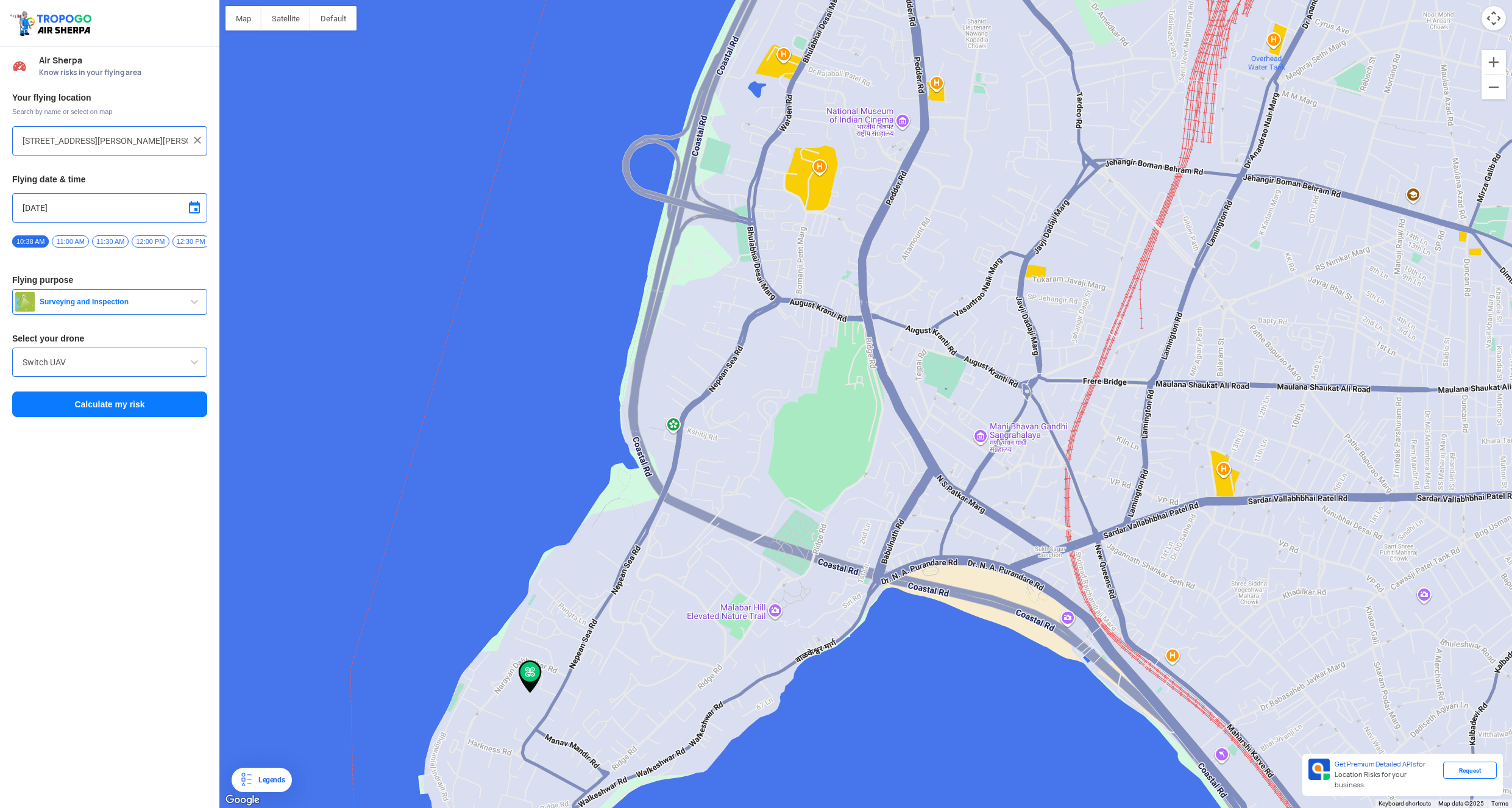
drag, startPoint x: 994, startPoint y: 520, endPoint x: 681, endPoint y: 160, distance: 477.0
click at [681, 160] on div at bounding box center [866, 404] width 1293 height 808
click at [681, 483] on div at bounding box center [866, 404] width 1293 height 808
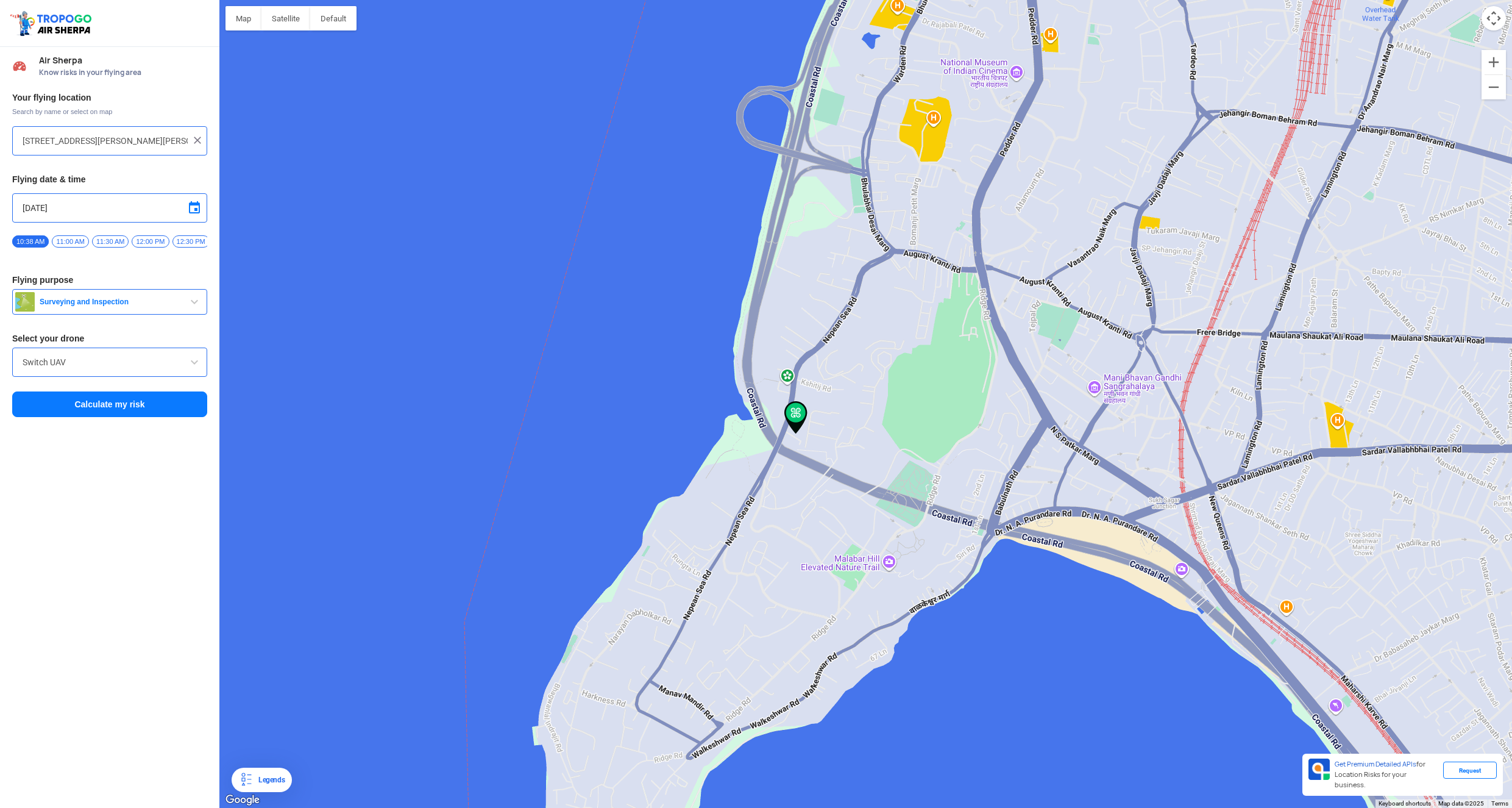
type input "[STREET_ADDRESS]"
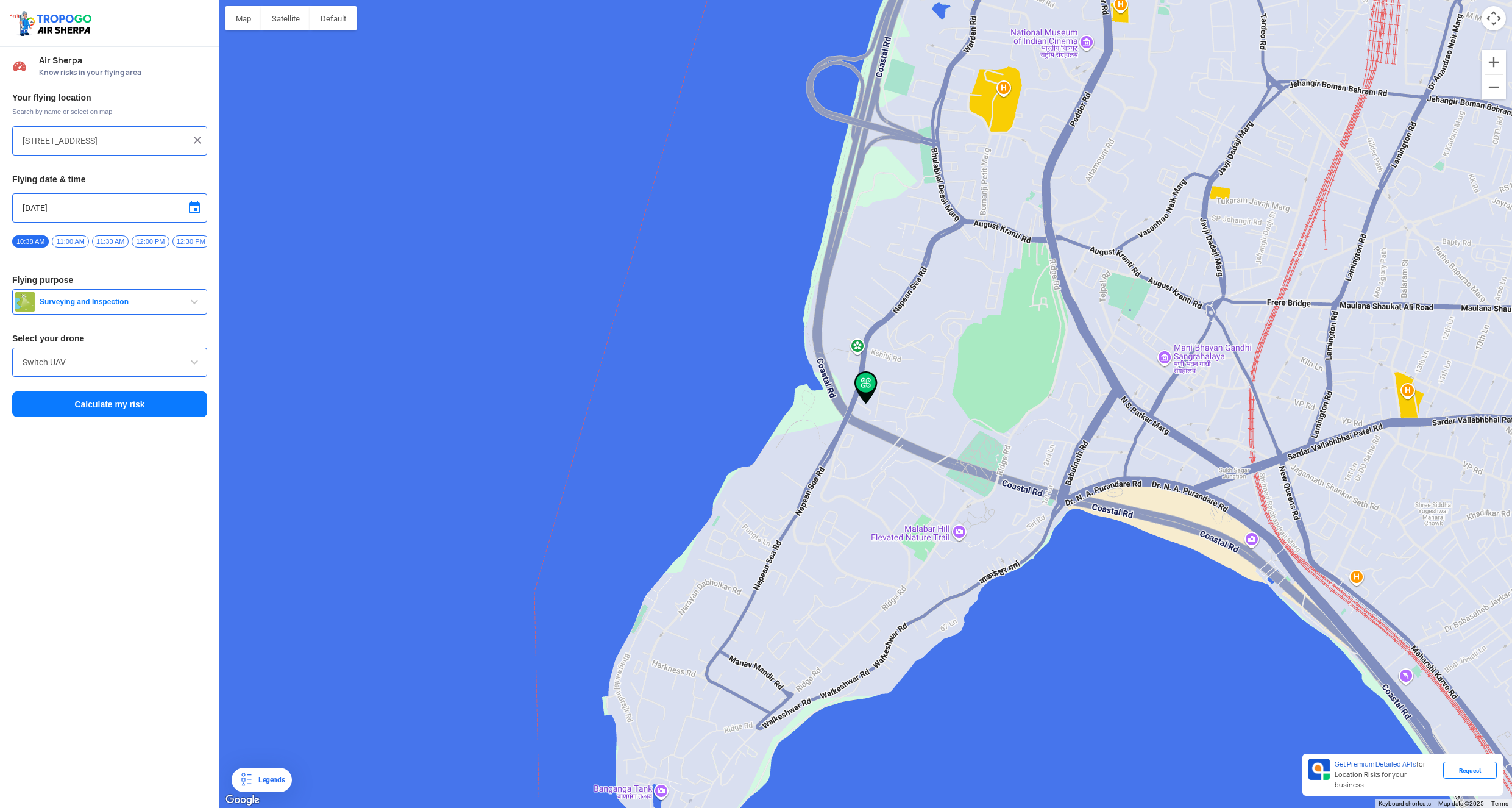
click at [149, 403] on button "Calculate my risk" at bounding box center [110, 404] width 195 height 26
